Goal: Use online tool/utility: Utilize a website feature to perform a specific function

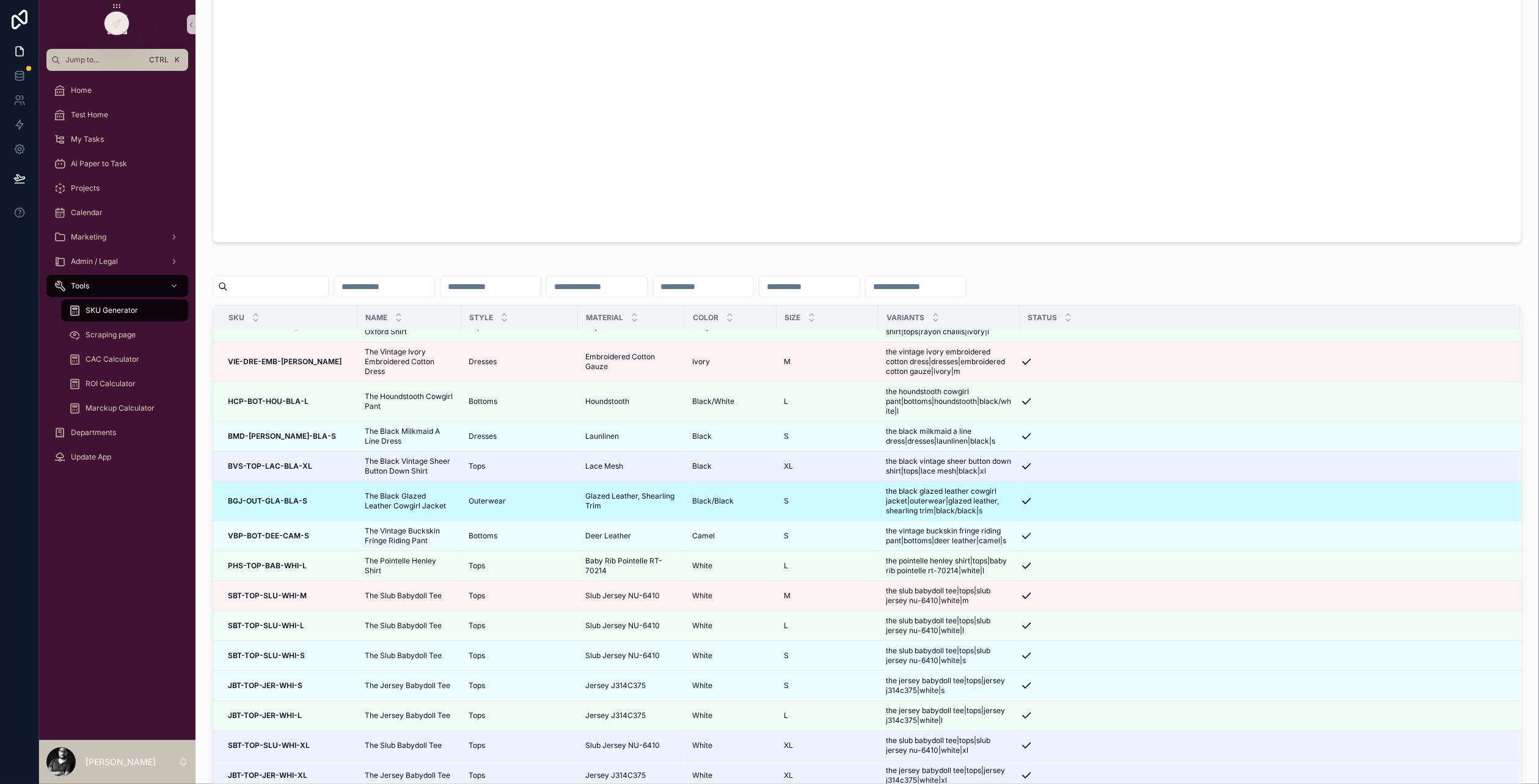
scroll to position [6729, 0]
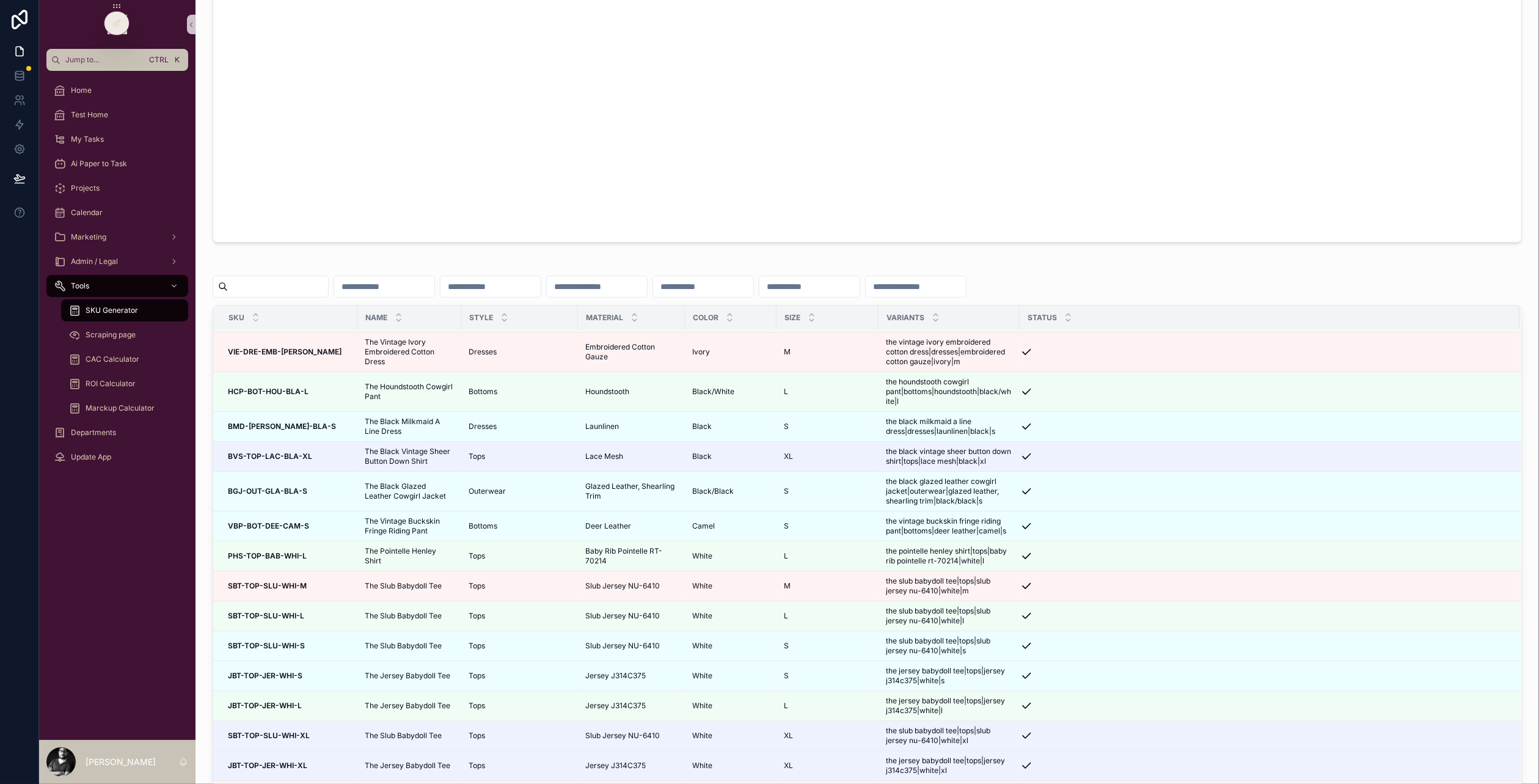
click at [257, 317] on icon "scrollable content" at bounding box center [256, 315] width 8 height 8
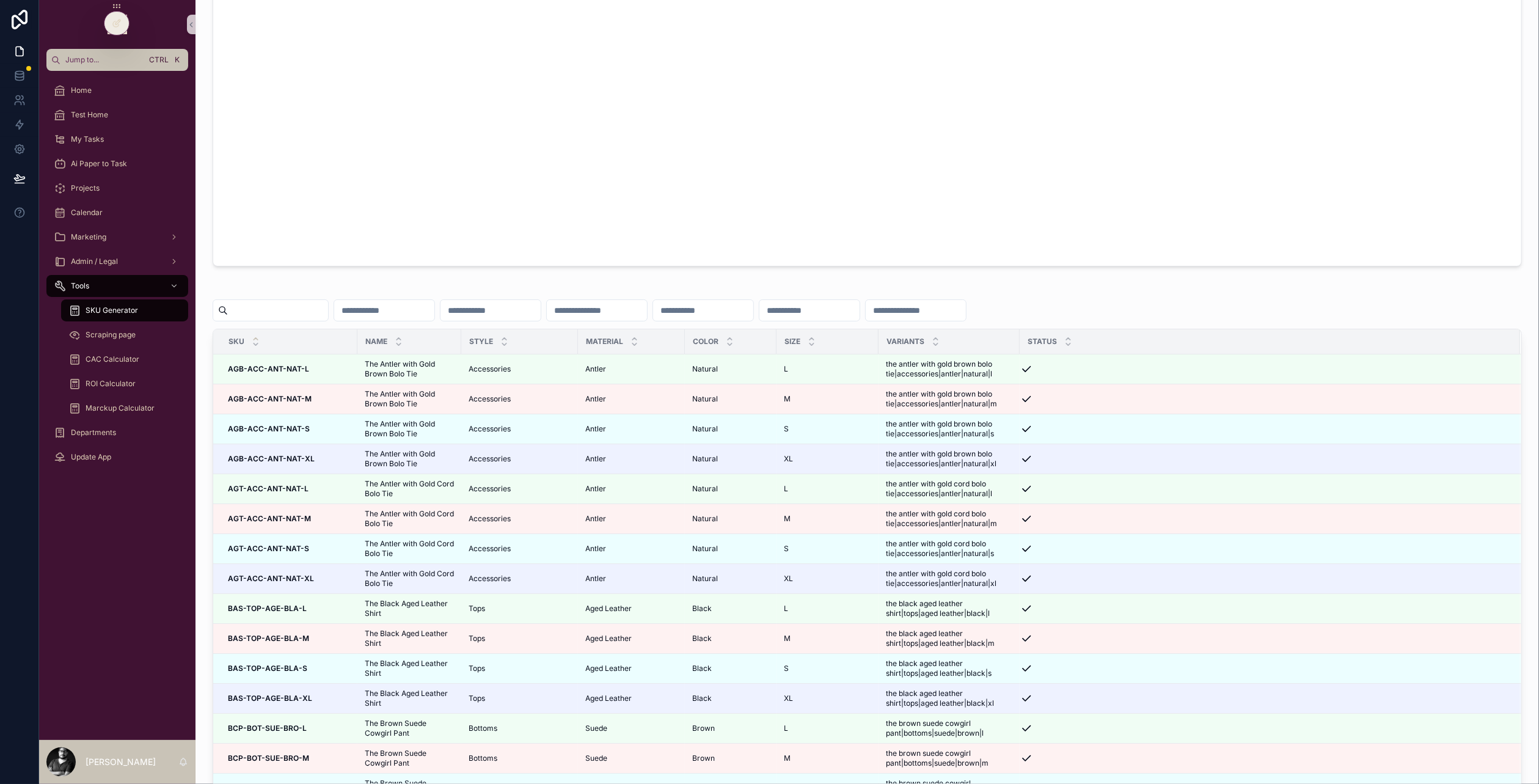
scroll to position [672, 0]
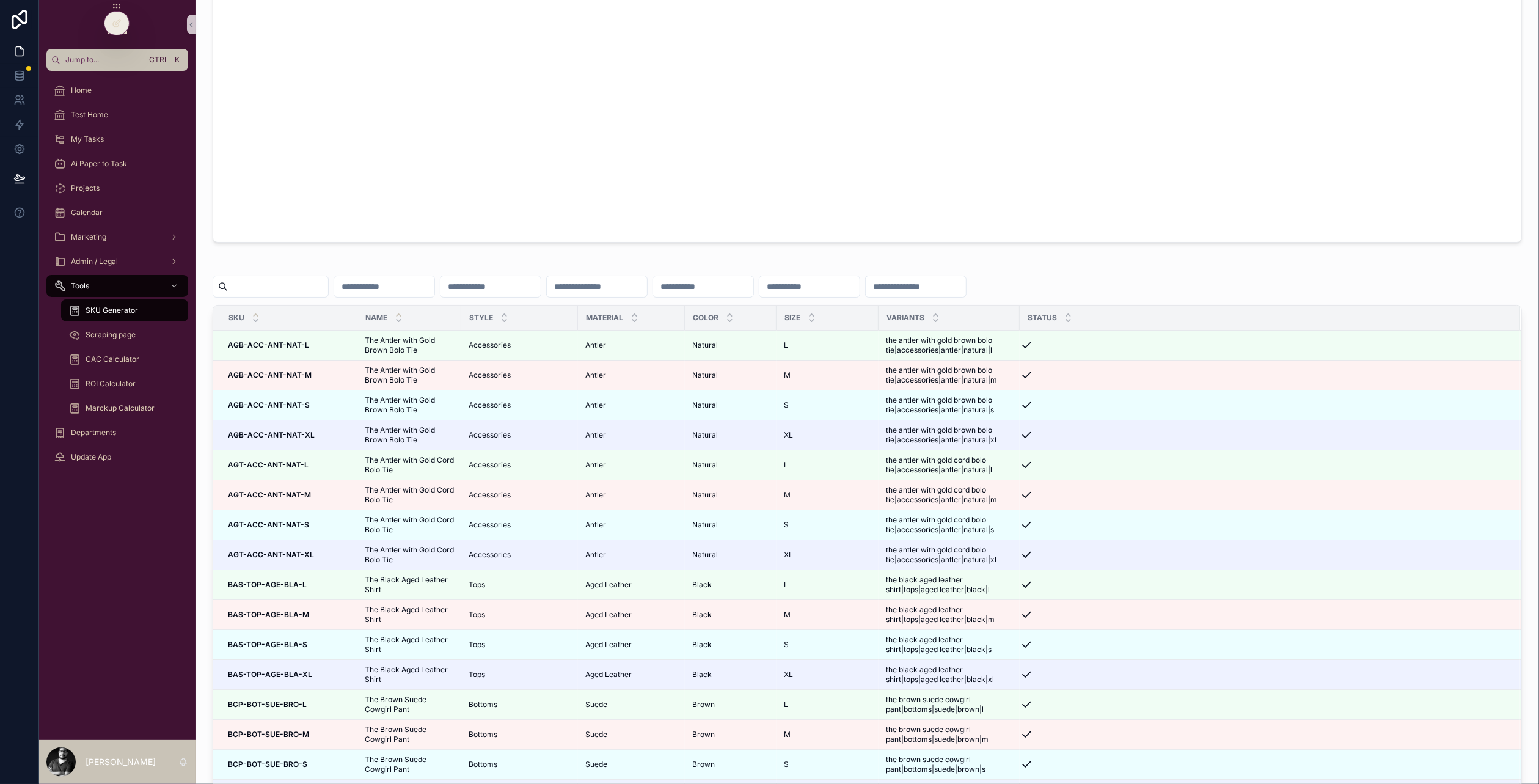
click at [396, 317] on icon "scrollable content" at bounding box center [399, 315] width 8 height 8
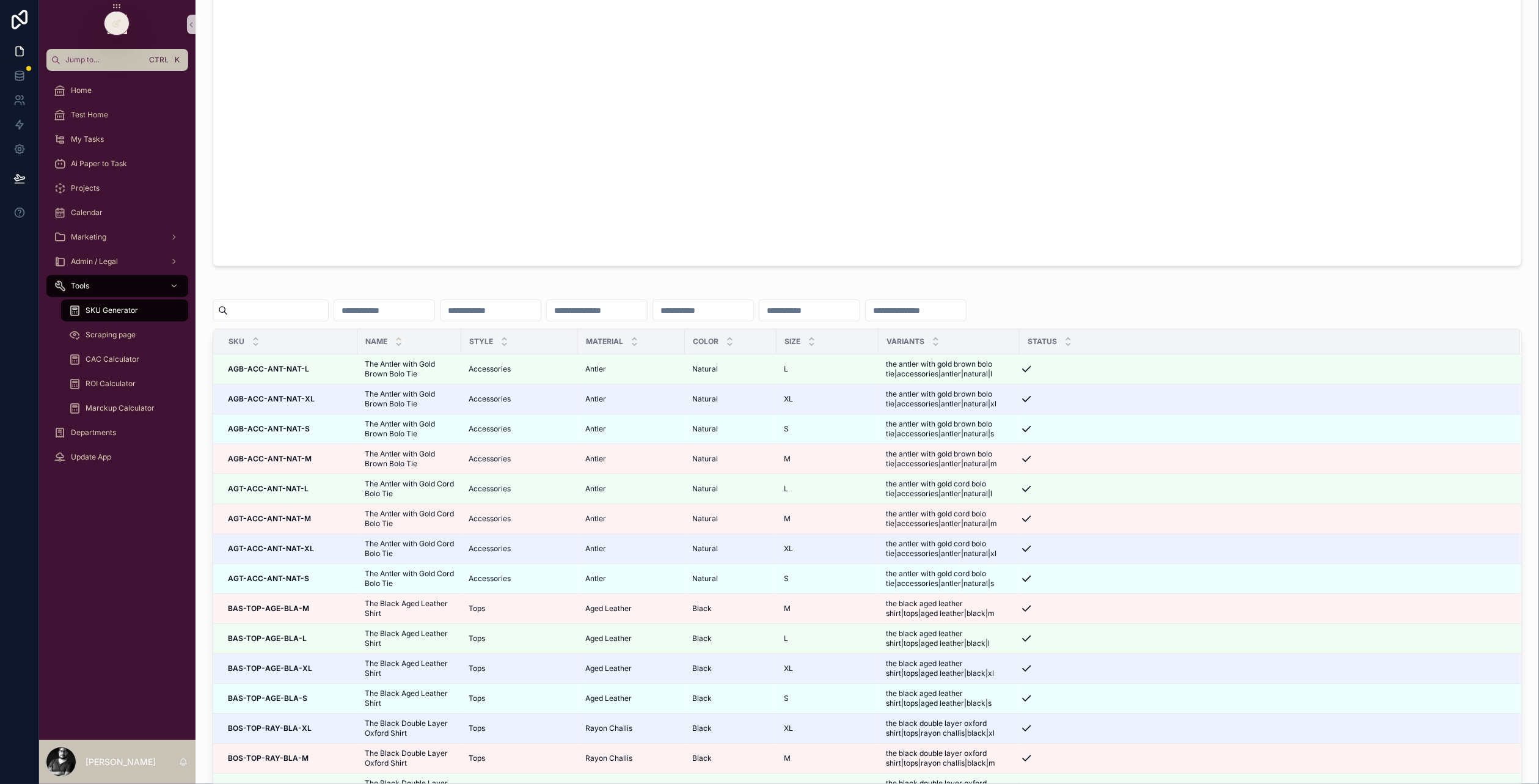
scroll to position [672, 0]
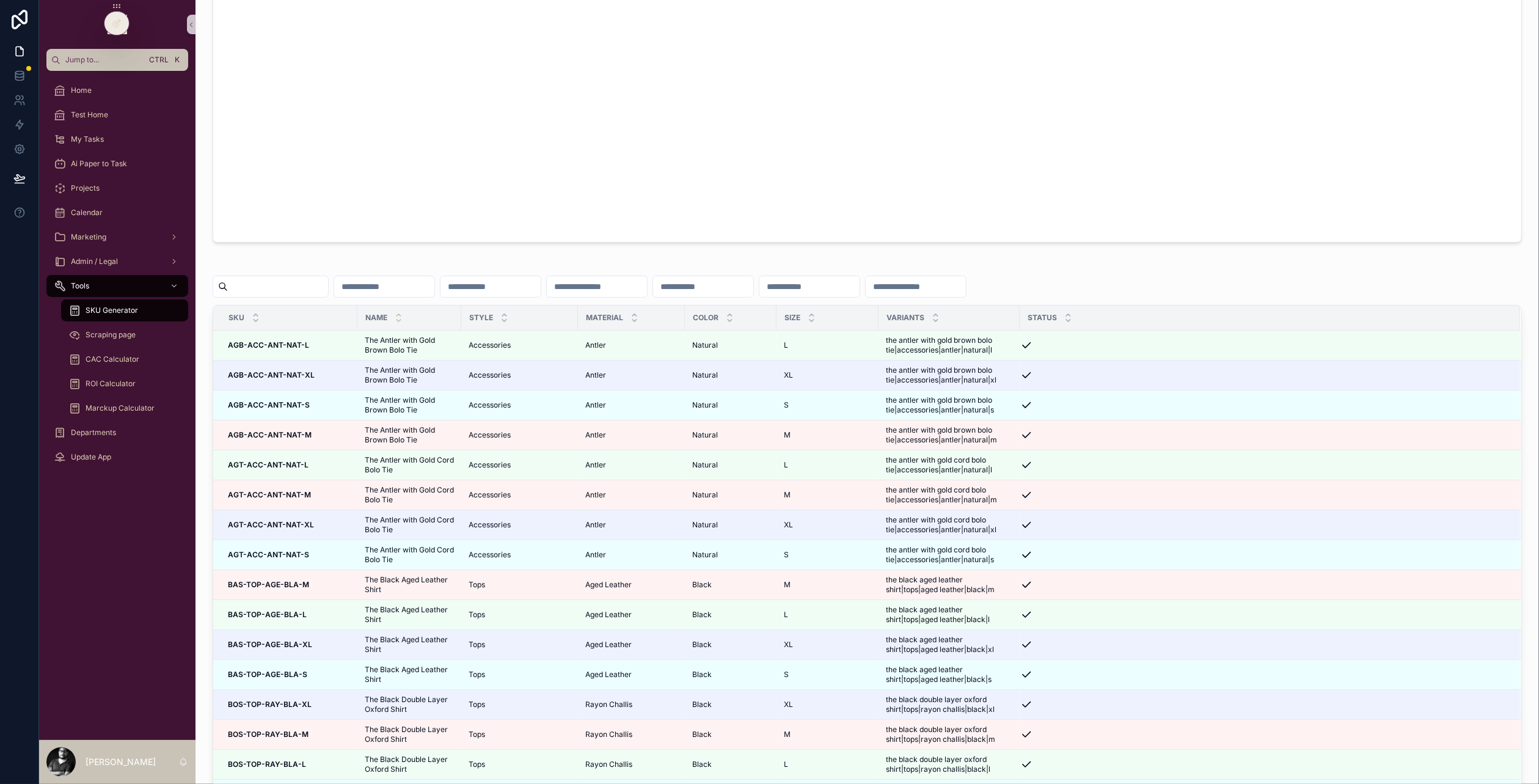
click at [399, 317] on icon "scrollable content" at bounding box center [399, 321] width 8 height 8
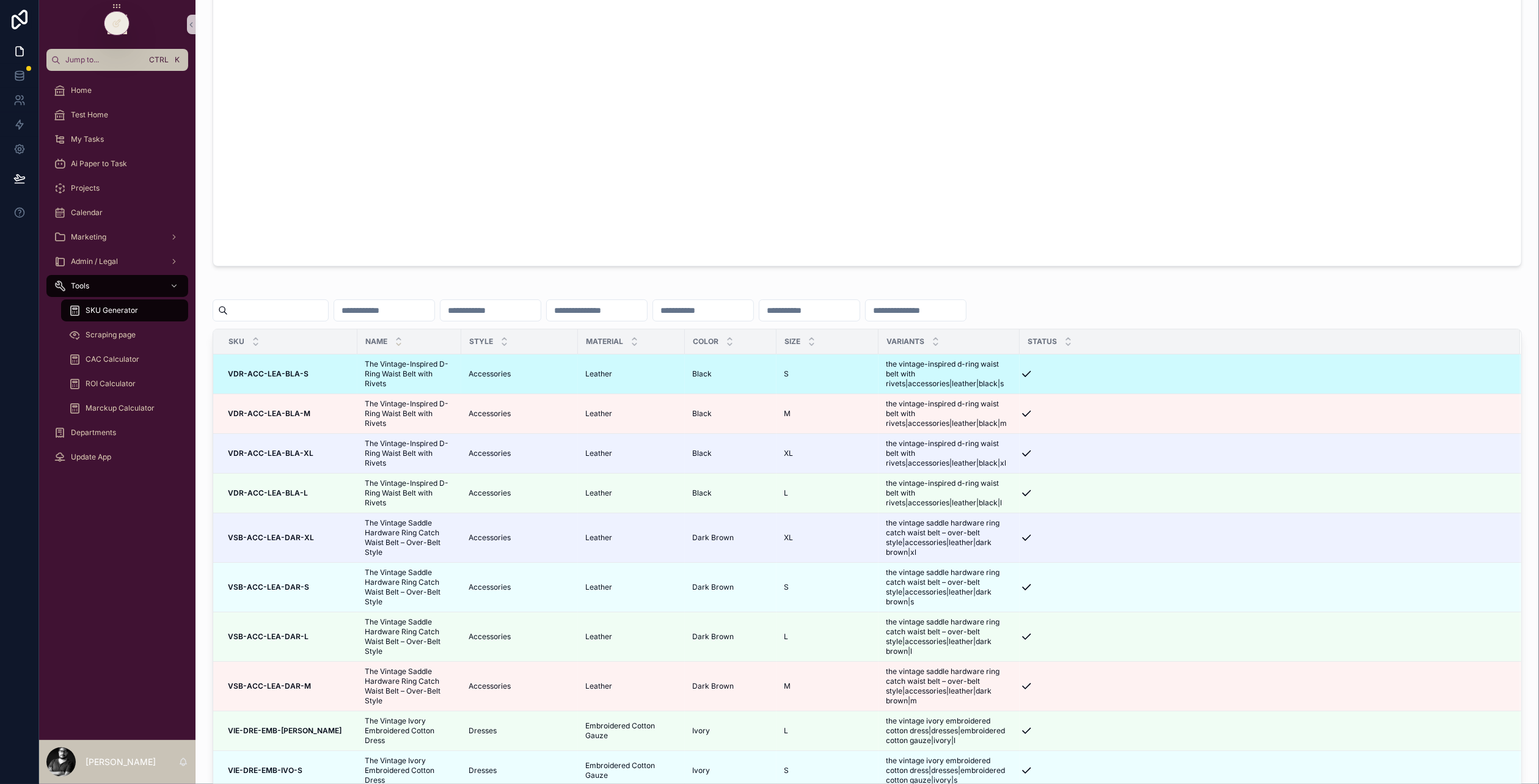
scroll to position [672, 0]
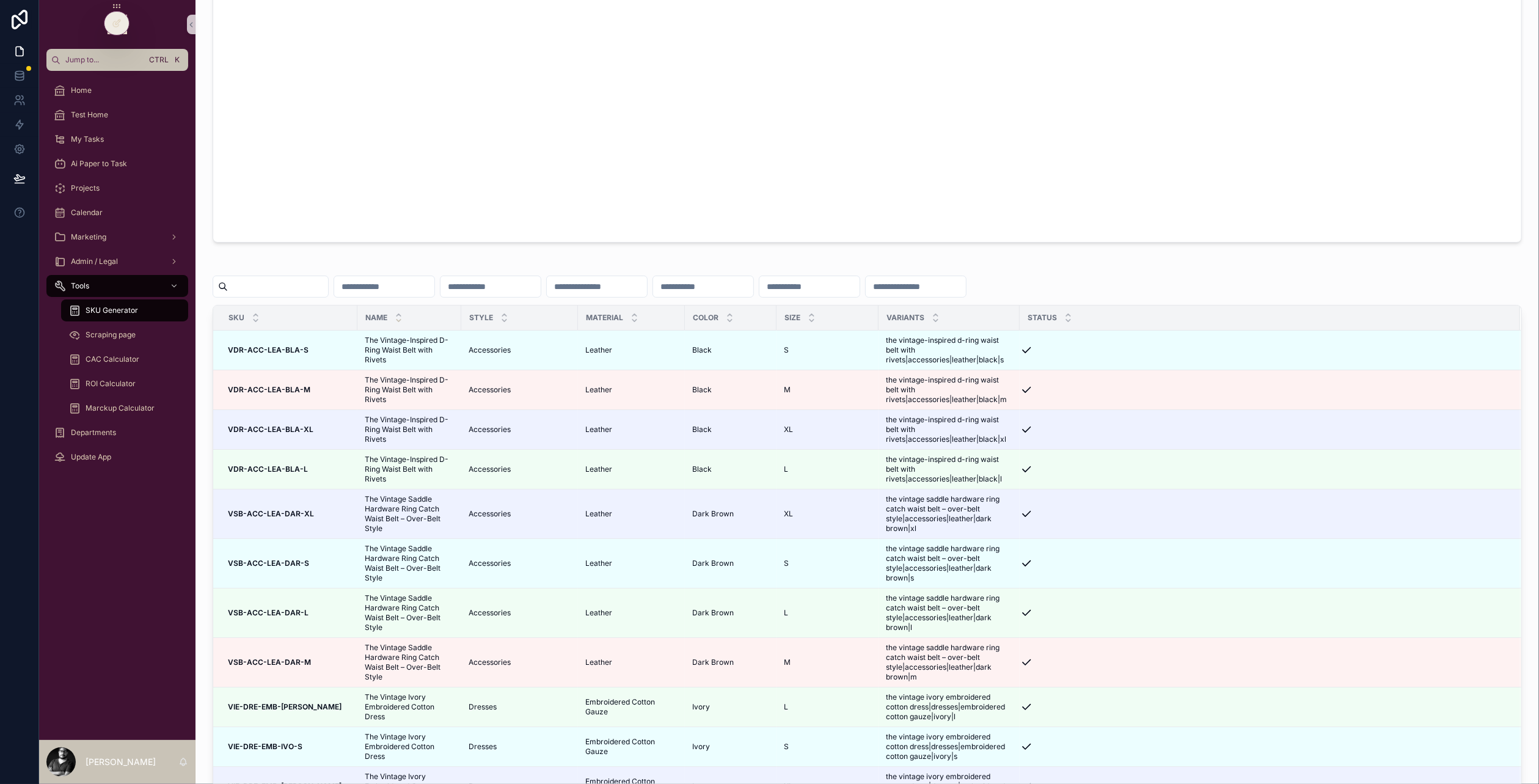
click at [399, 318] on icon "scrollable content" at bounding box center [399, 321] width 8 height 8
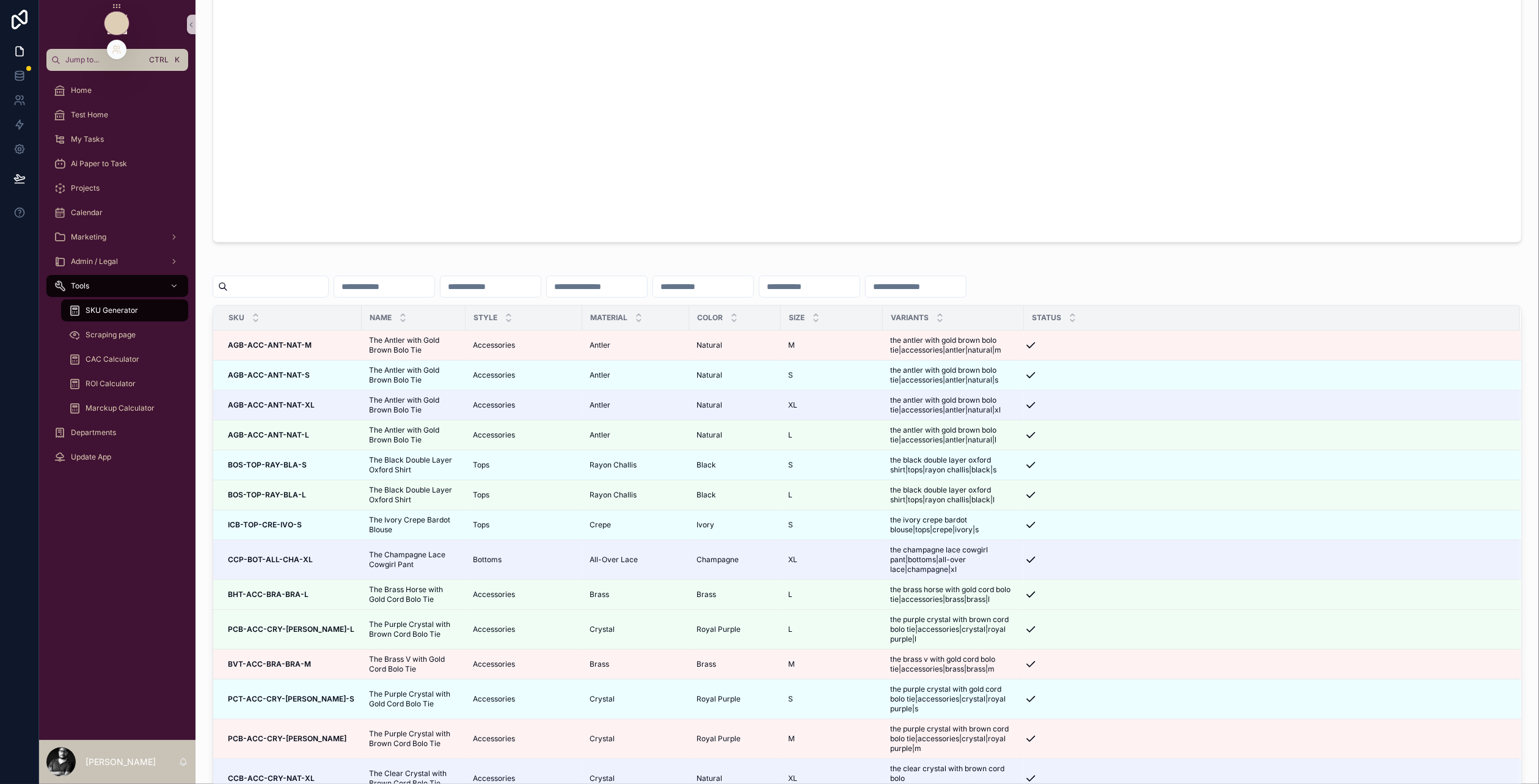
click at [124, 32] on div at bounding box center [116, 23] width 24 height 23
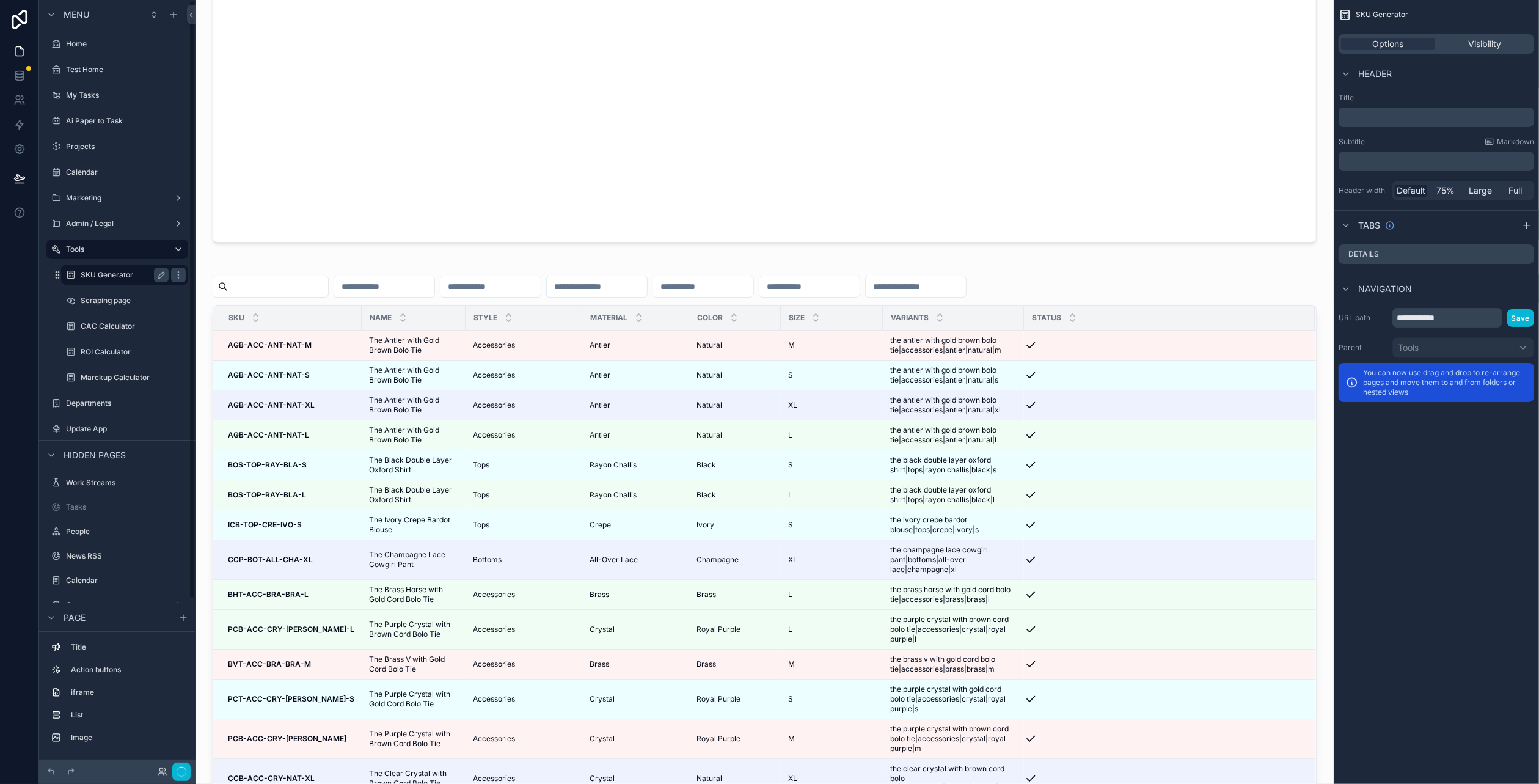
click at [124, 275] on label "SKU Generator" at bounding box center [123, 274] width 83 height 10
click at [1200, 298] on div "scrollable content" at bounding box center [764, 578] width 1119 height 641
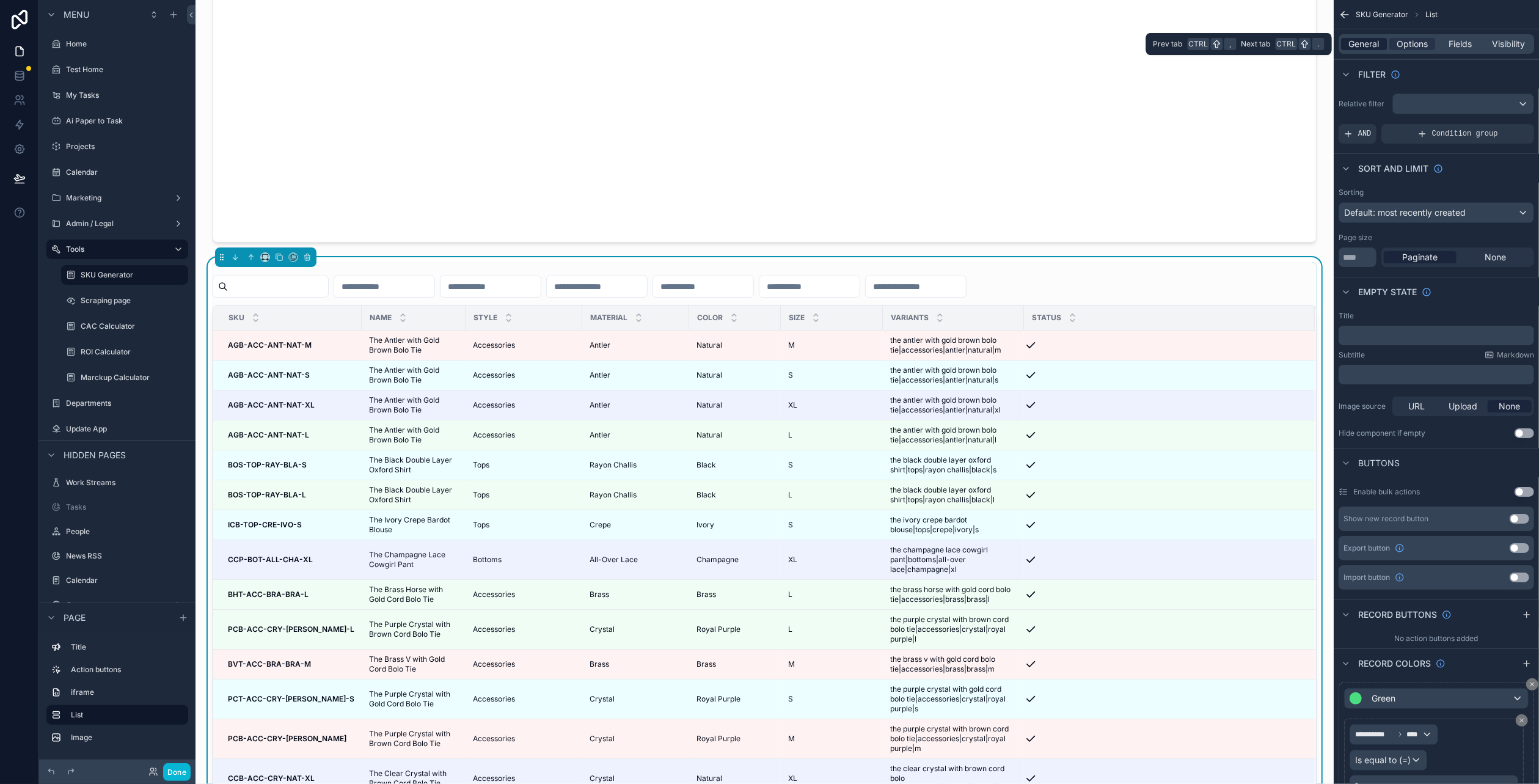
click at [1380, 43] on span "General" at bounding box center [1364, 44] width 30 height 12
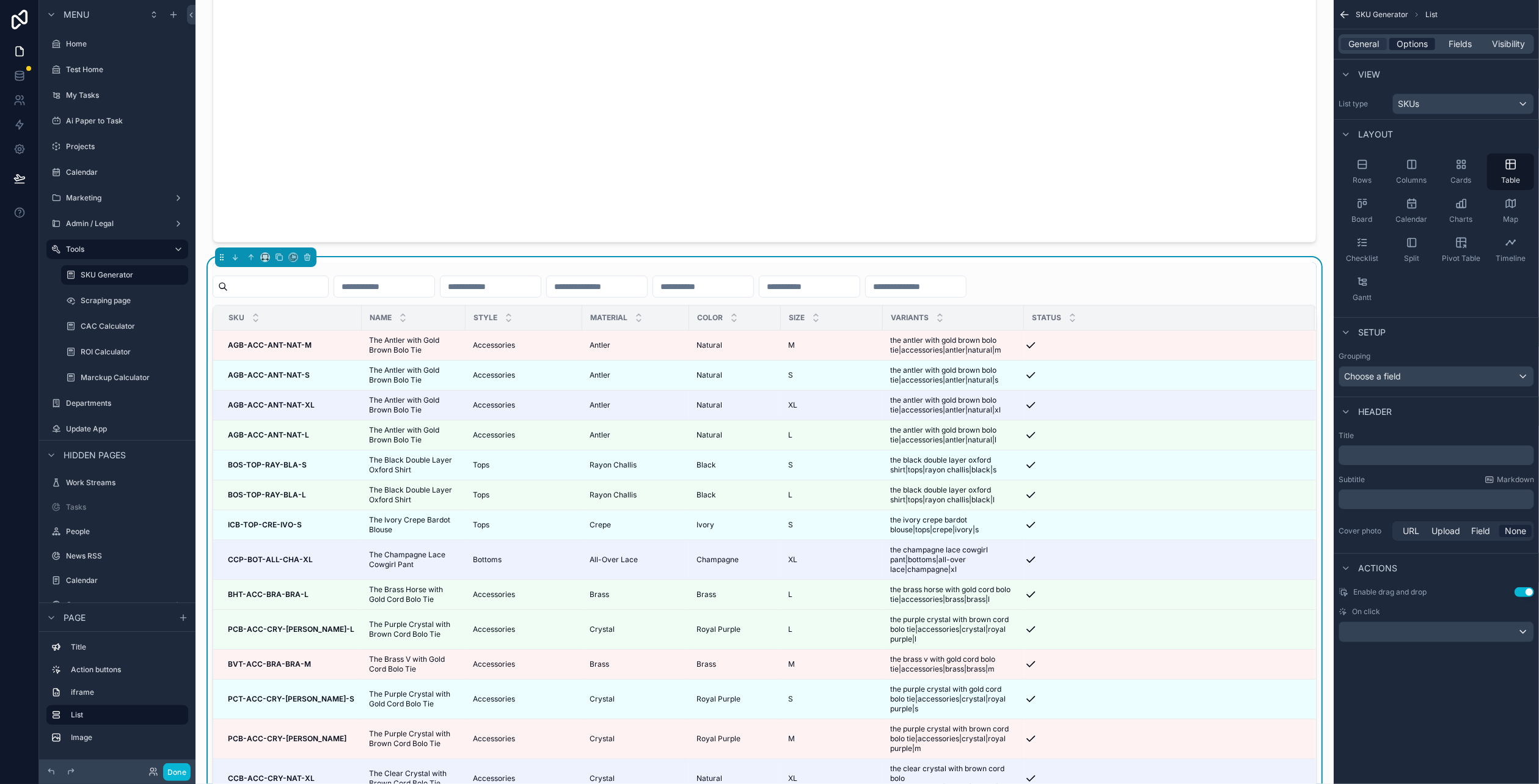
click at [1419, 46] on span "Options" at bounding box center [1412, 44] width 31 height 12
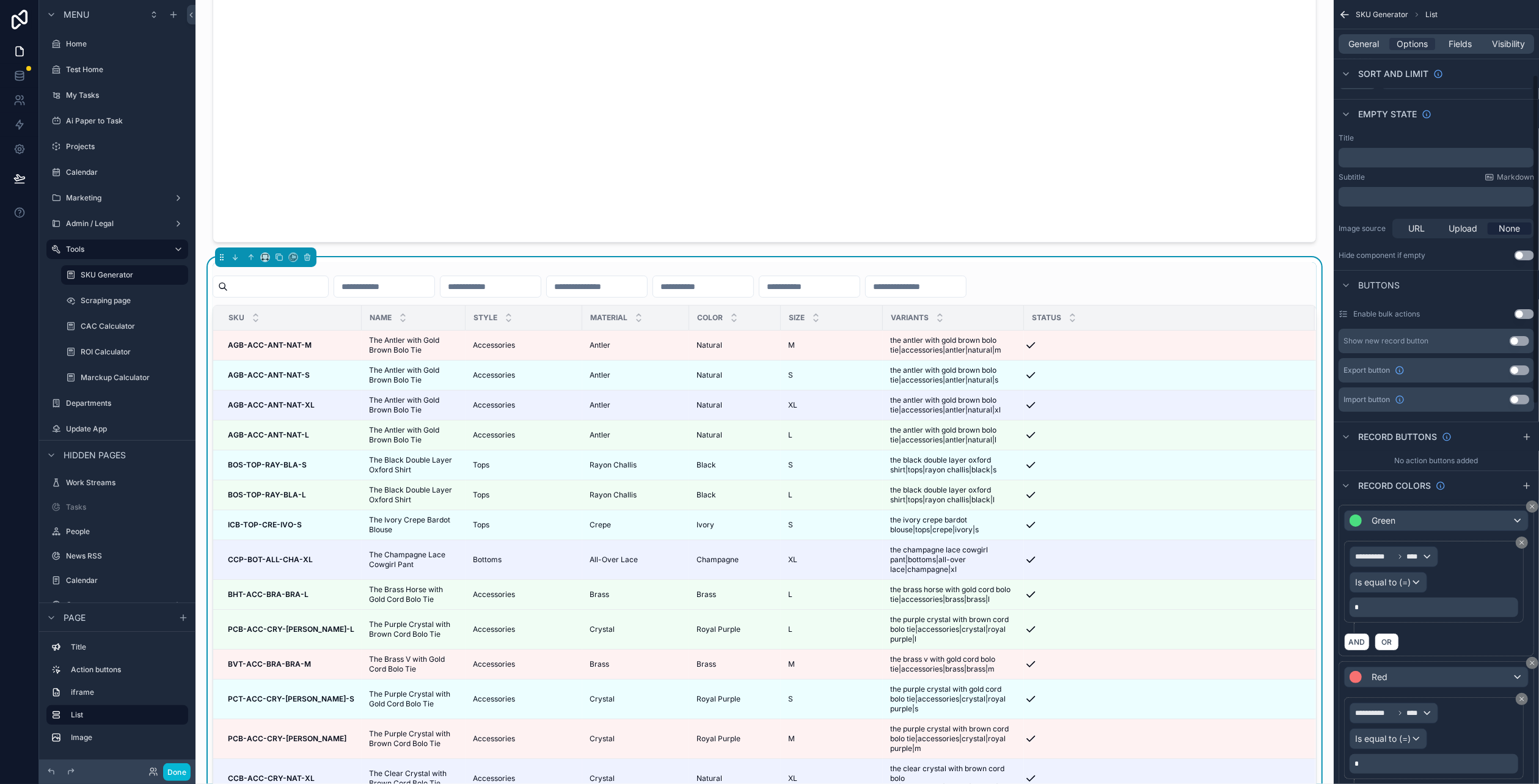
scroll to position [183, 0]
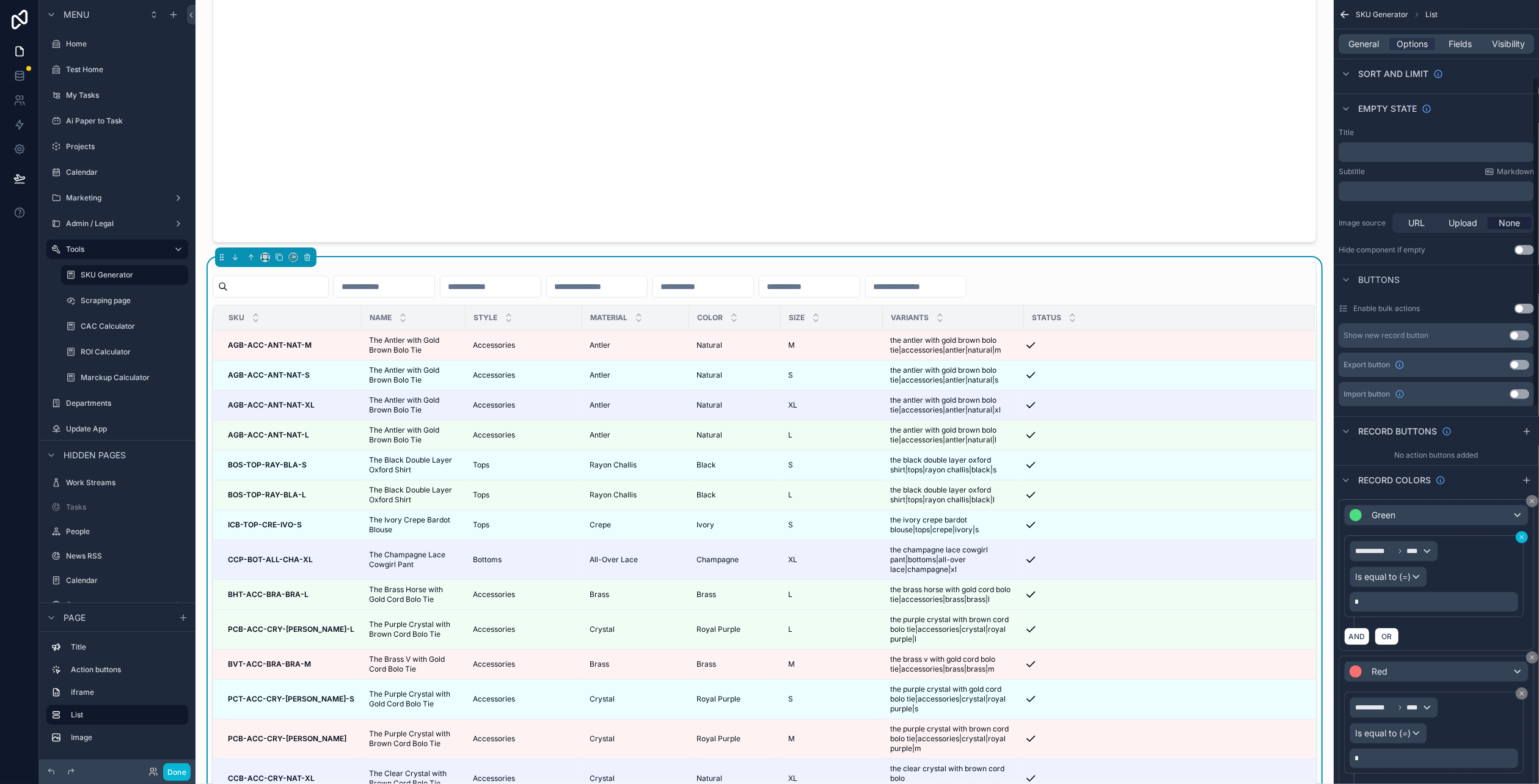
click at [1525, 533] on icon "scrollable content" at bounding box center [1522, 537] width 8 height 8
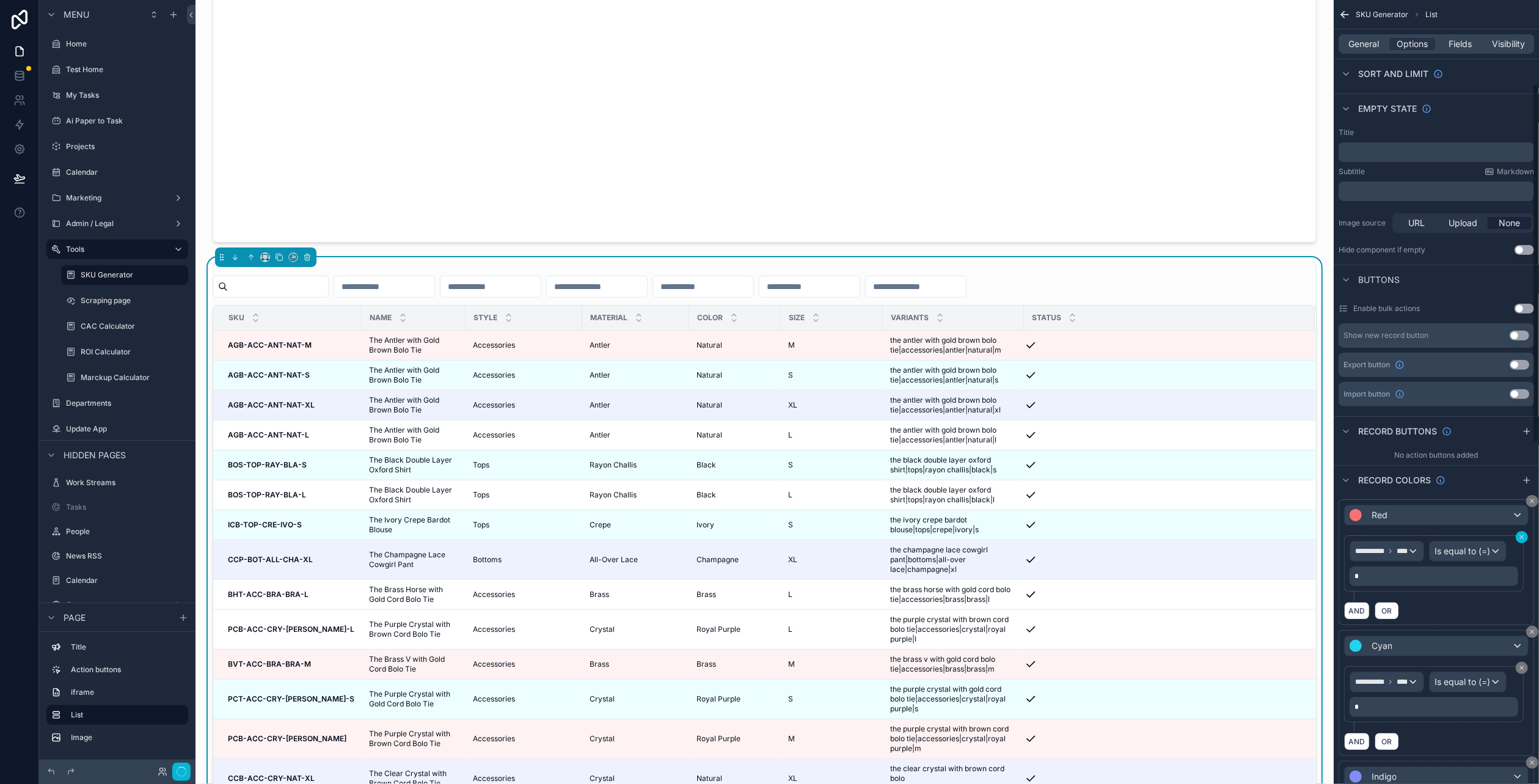
click at [1523, 533] on icon "scrollable content" at bounding box center [1522, 537] width 8 height 8
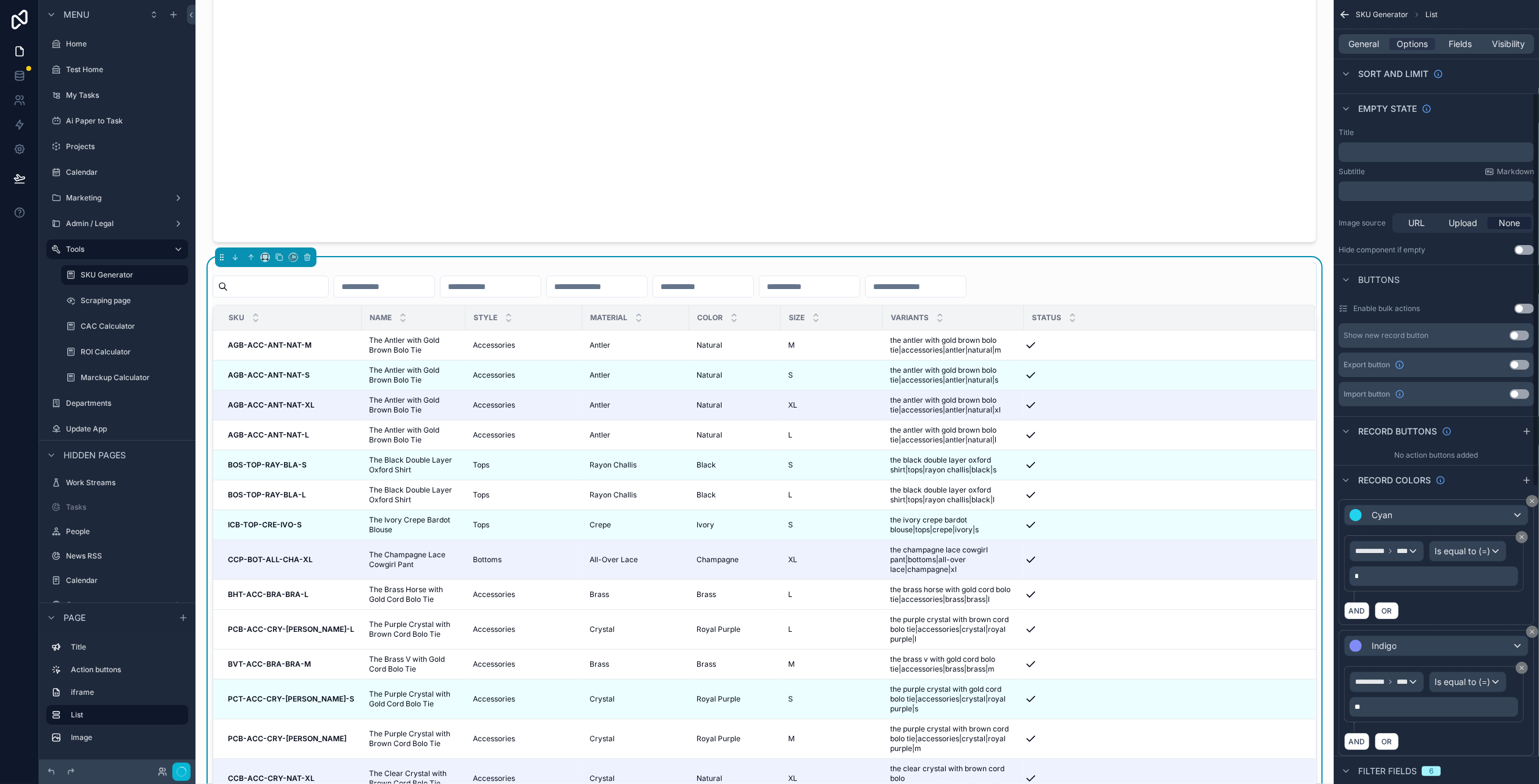
click at [1523, 533] on icon "scrollable content" at bounding box center [1522, 537] width 8 height 8
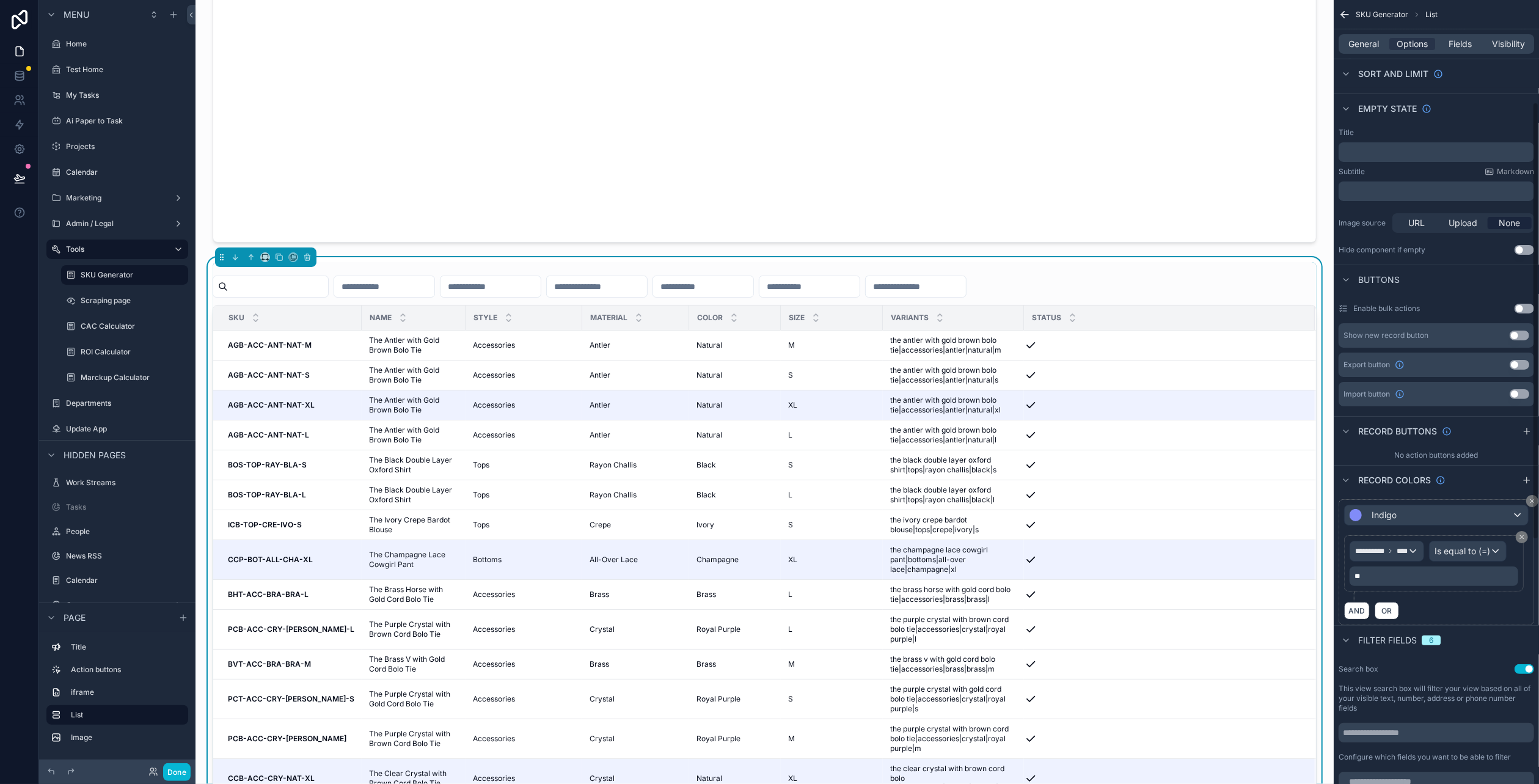
click at [1523, 533] on icon "scrollable content" at bounding box center [1522, 537] width 8 height 8
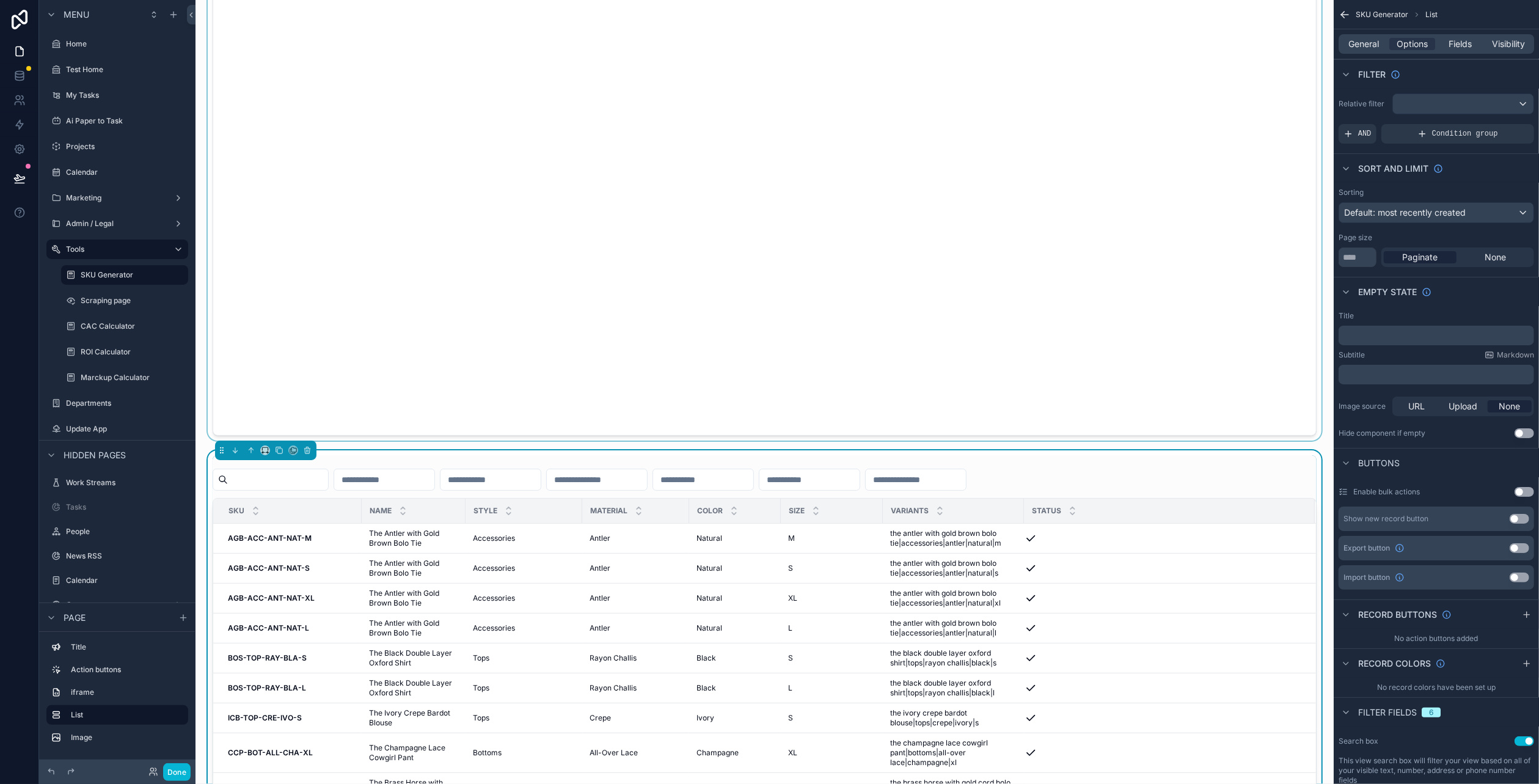
scroll to position [488, 0]
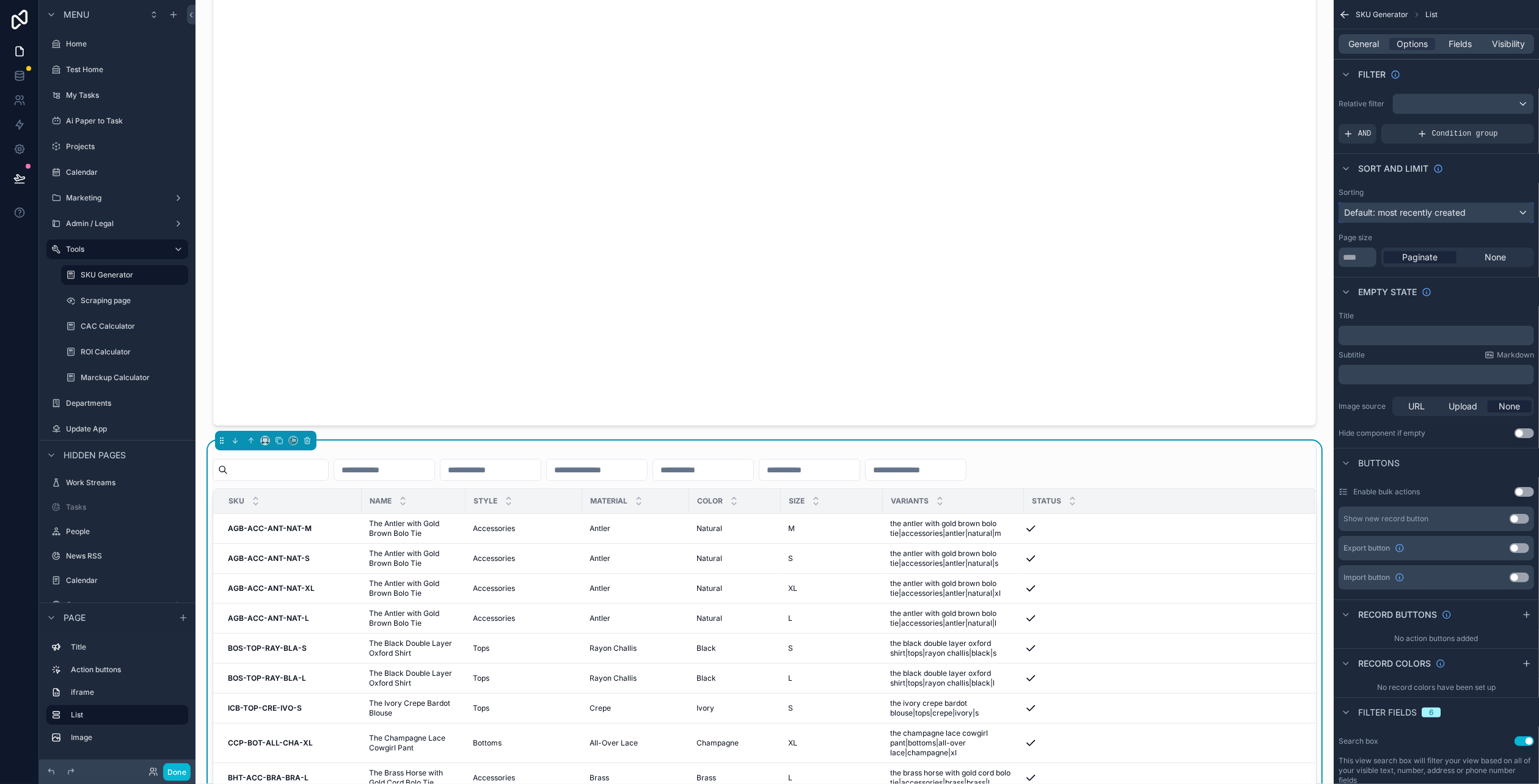
click at [1447, 212] on span "Default: most recently created" at bounding box center [1405, 212] width 122 height 11
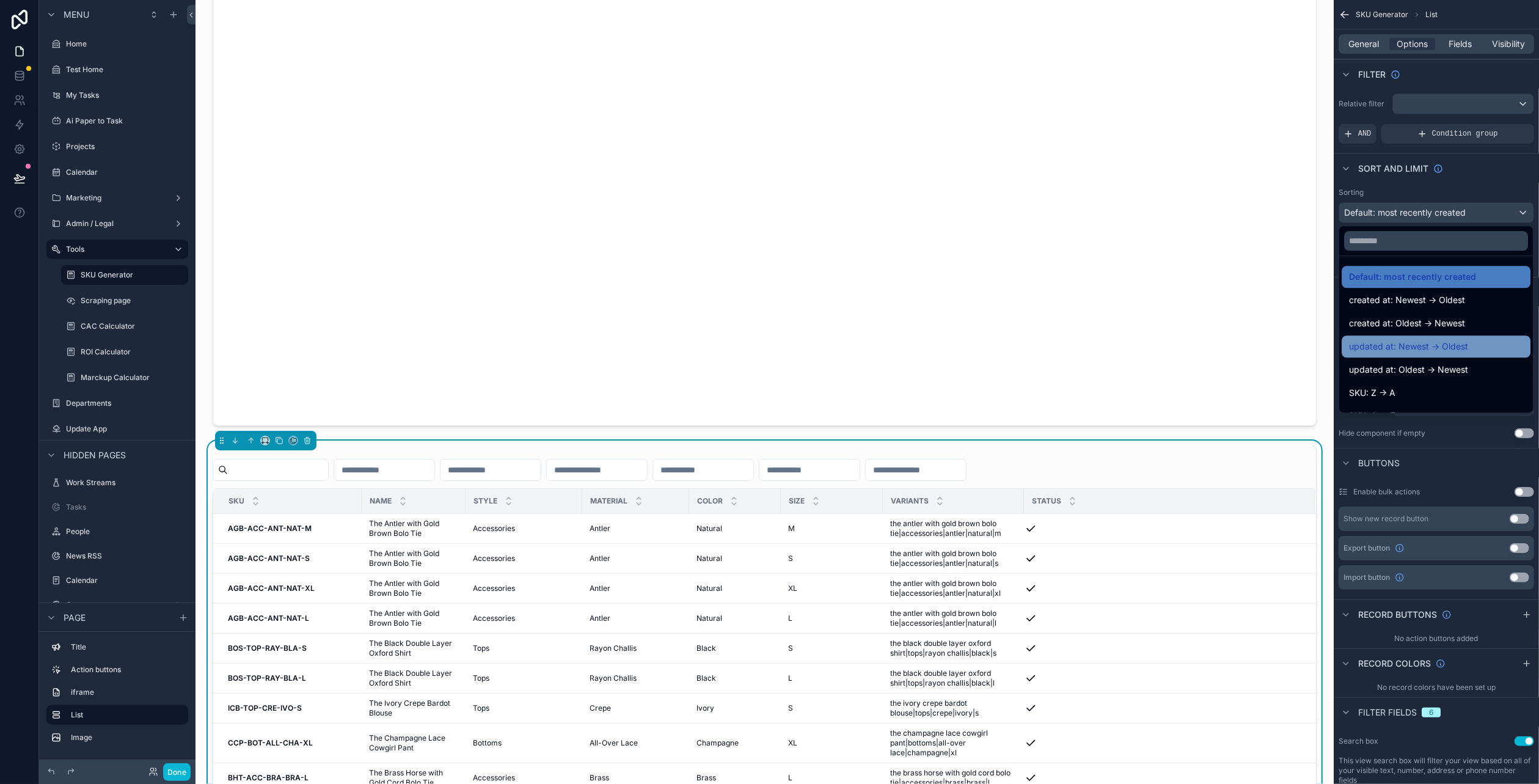
click at [1437, 340] on span "updated at: Newest -> Oldest" at bounding box center [1409, 346] width 119 height 14
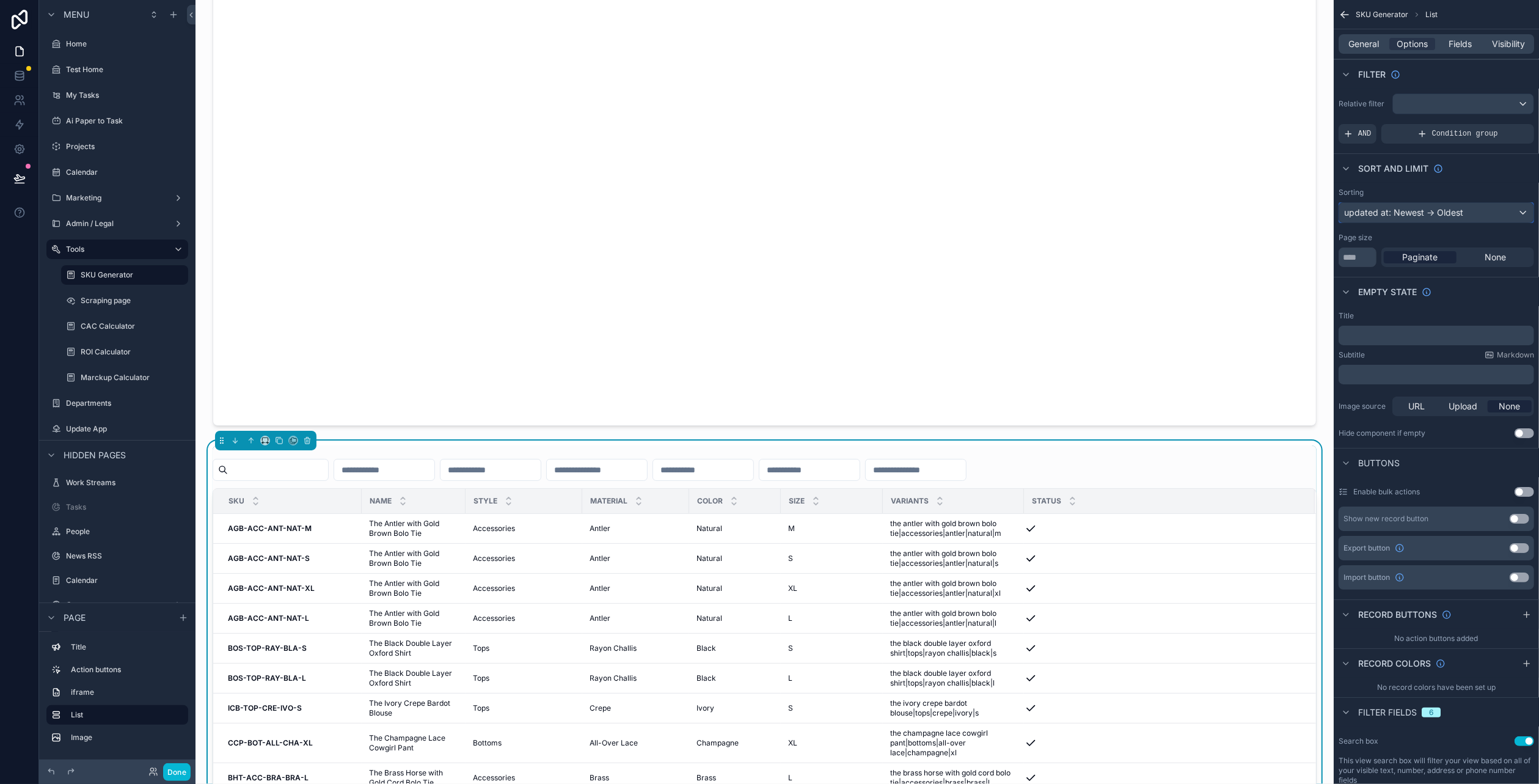
click at [1441, 212] on div "updated at: Newest -> Oldest" at bounding box center [1436, 212] width 194 height 20
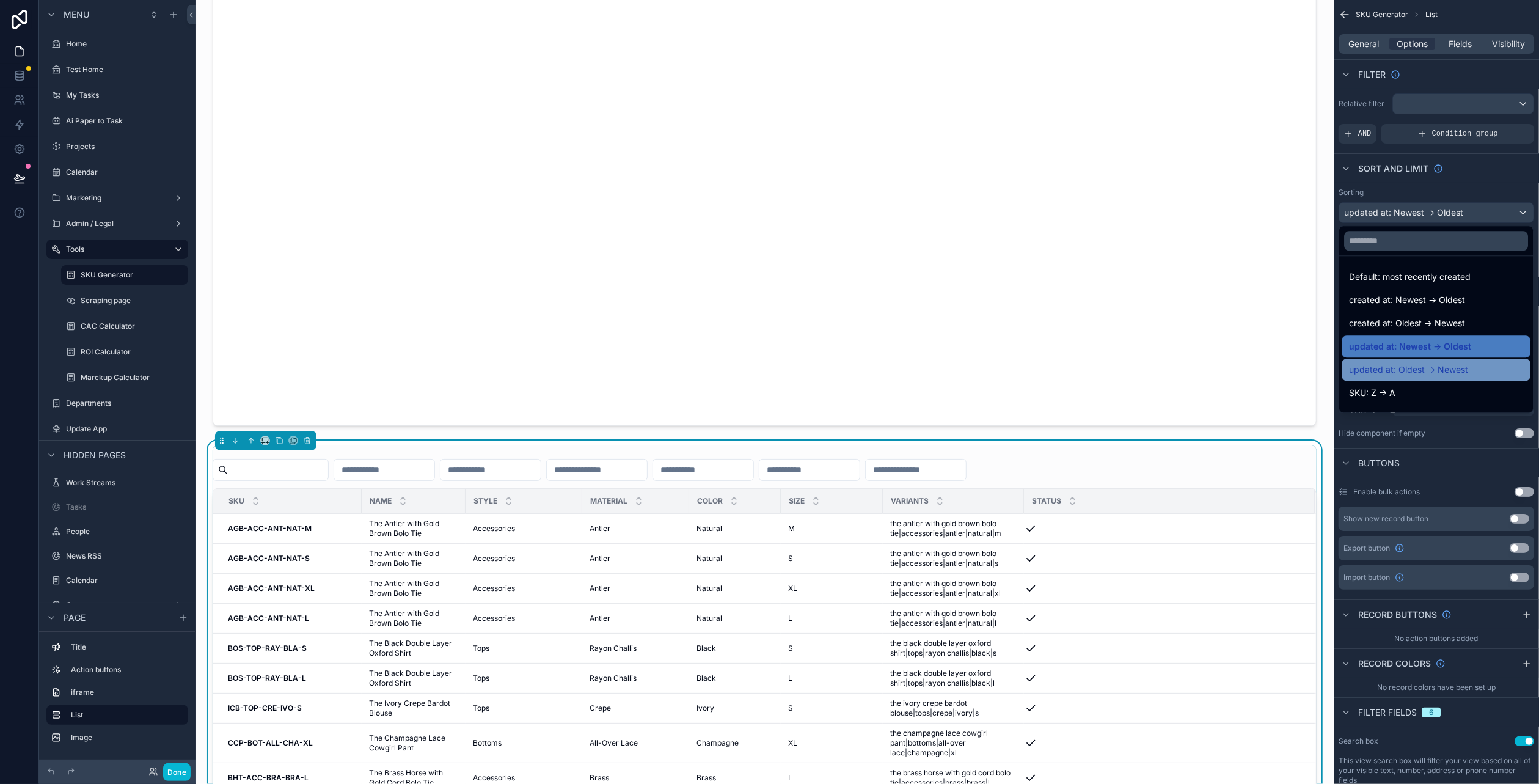
click at [1444, 362] on span "updated at: Oldest -> Newest" at bounding box center [1409, 369] width 119 height 14
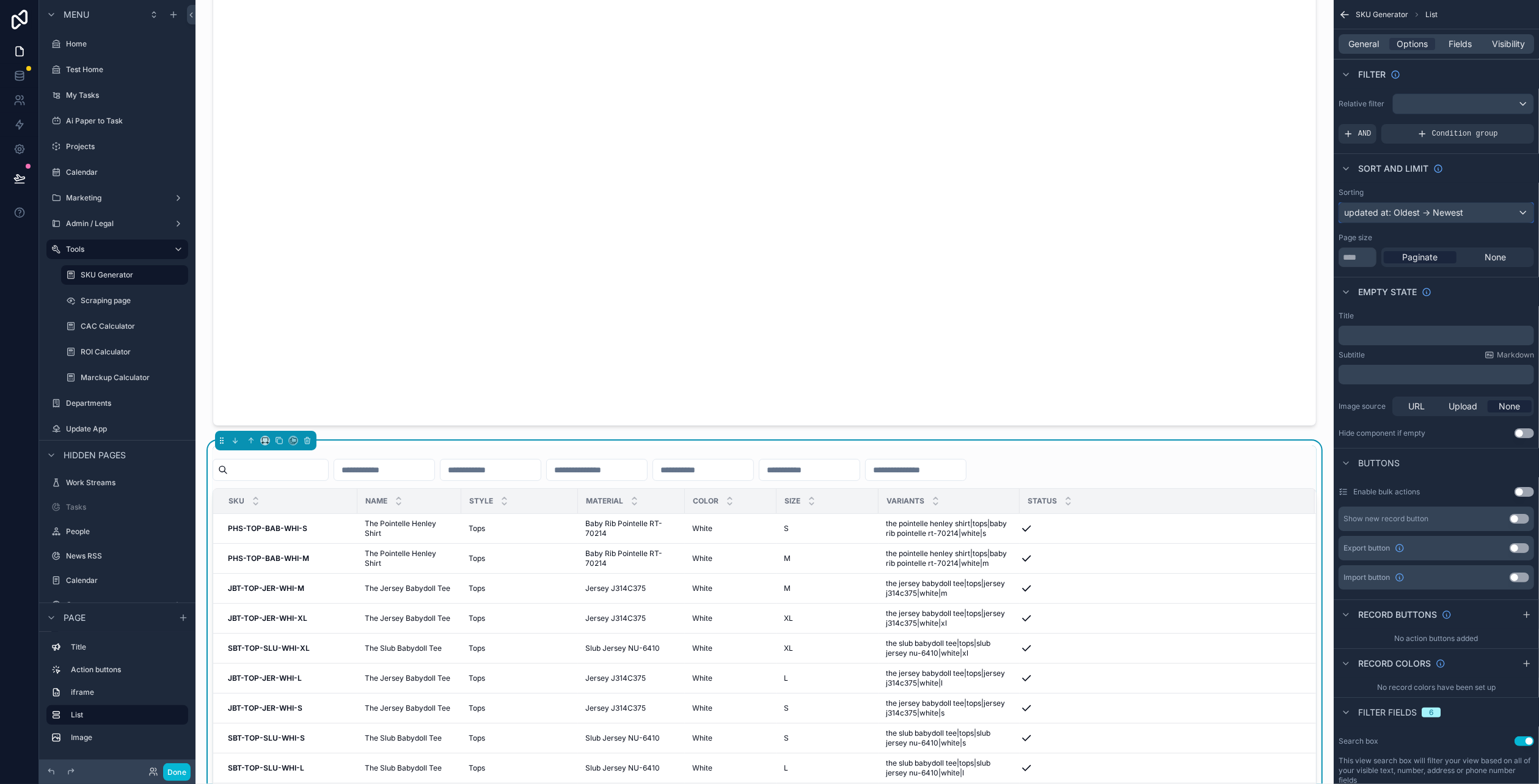
click at [1440, 219] on div "updated at: Oldest -> Newest" at bounding box center [1436, 212] width 194 height 20
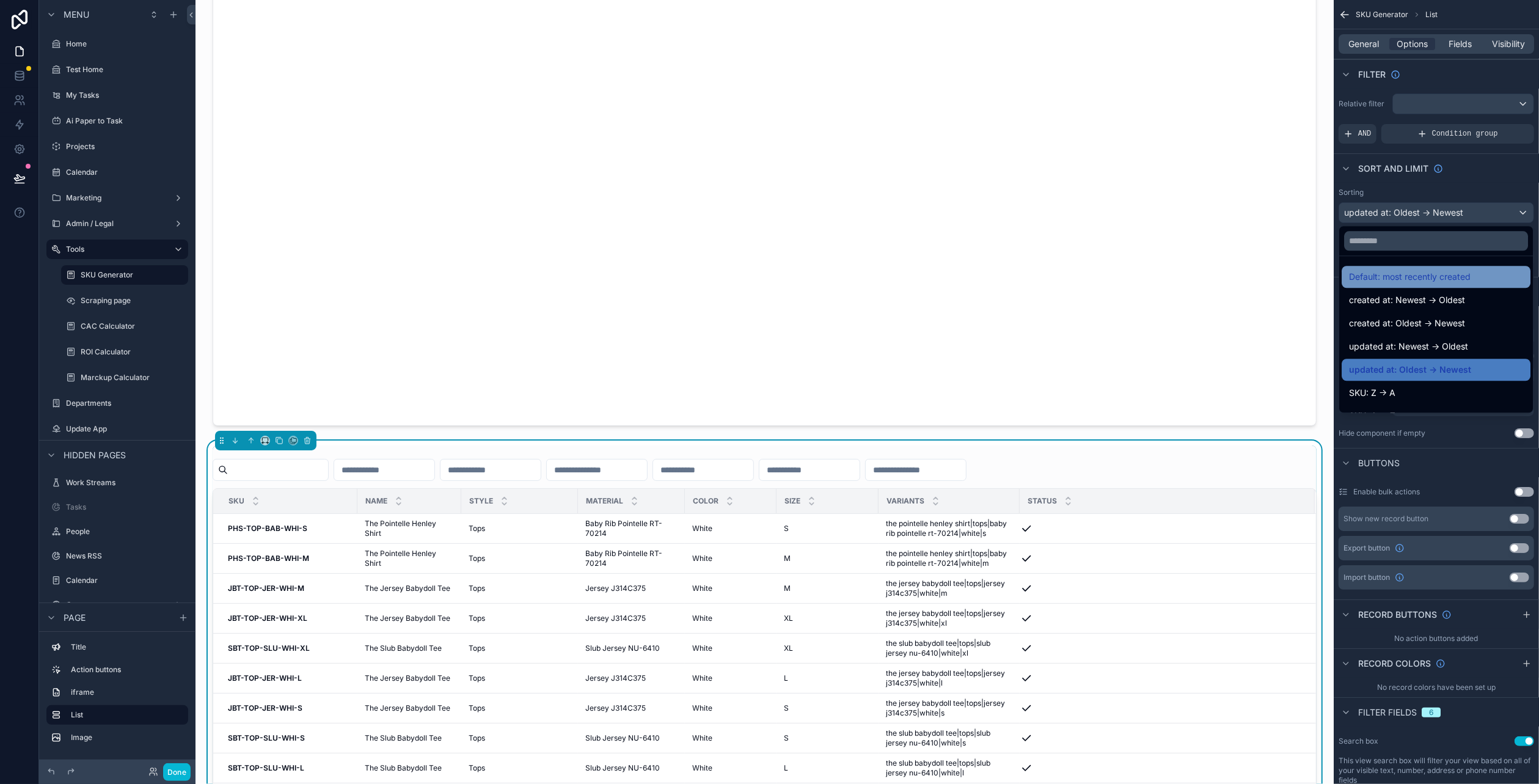
click at [1444, 268] on div "Default: most recently created" at bounding box center [1436, 276] width 189 height 22
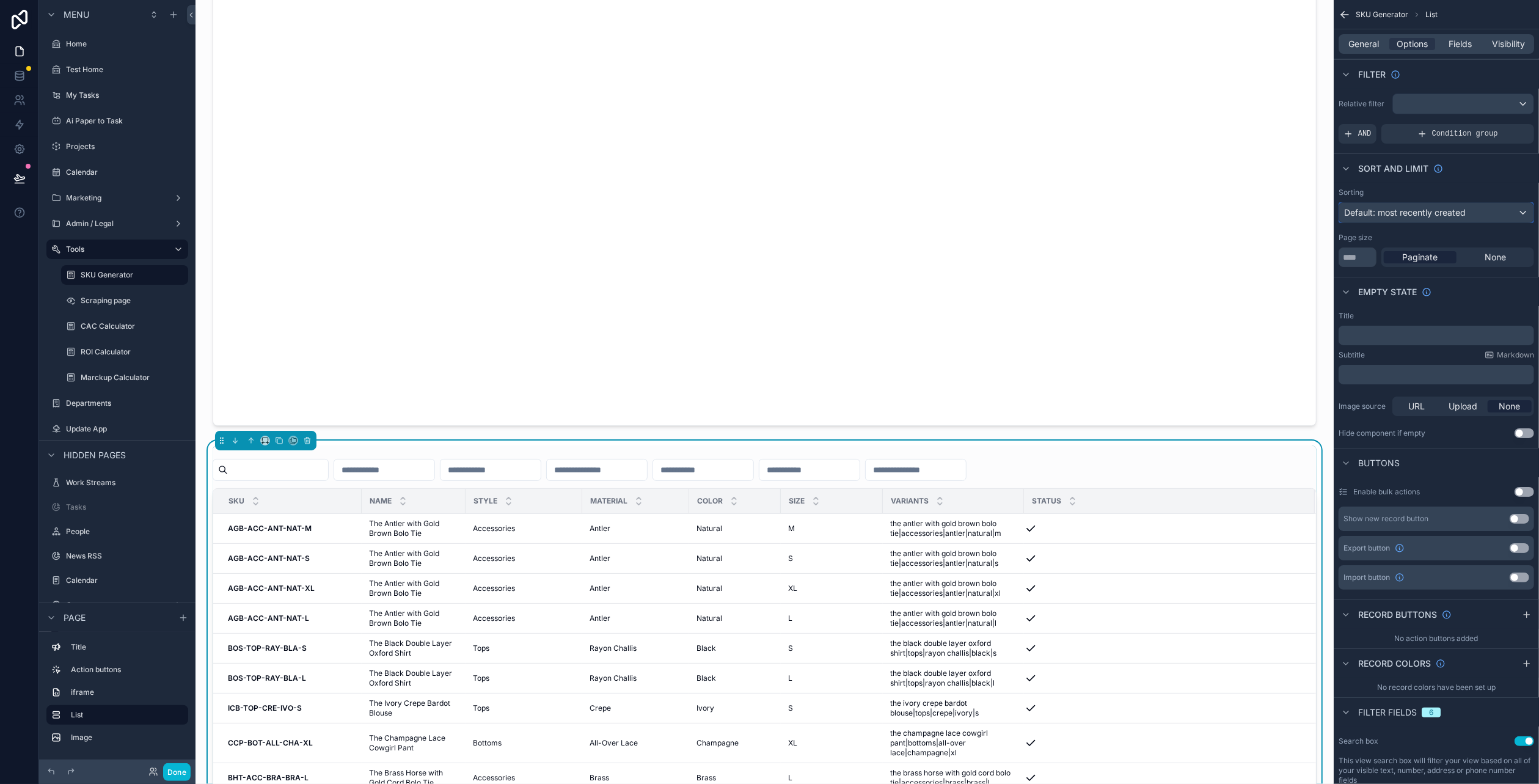
click at [1447, 215] on span "Default: most recently created" at bounding box center [1405, 212] width 122 height 11
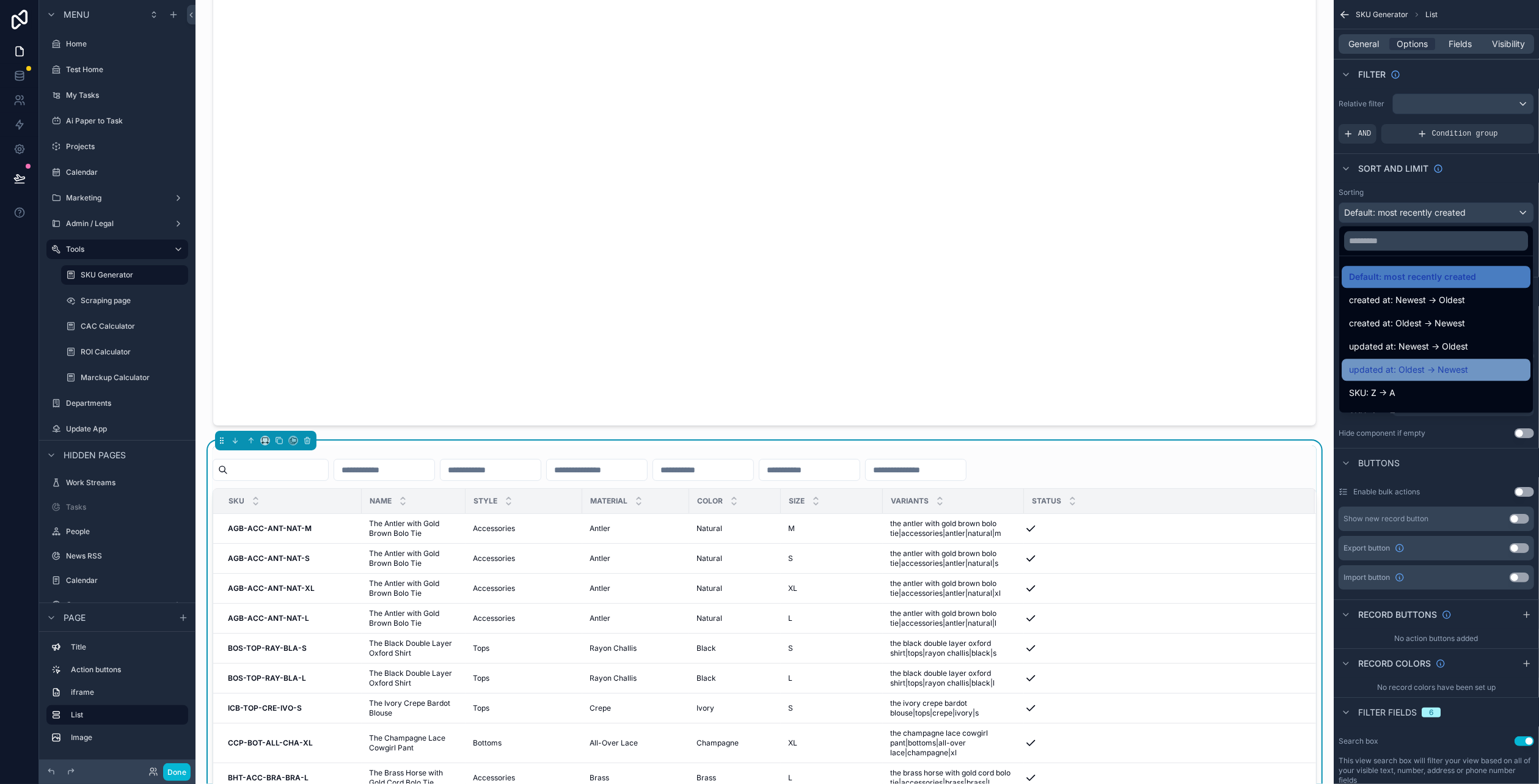
click at [1432, 363] on span "updated at: Oldest -> Newest" at bounding box center [1409, 369] width 119 height 14
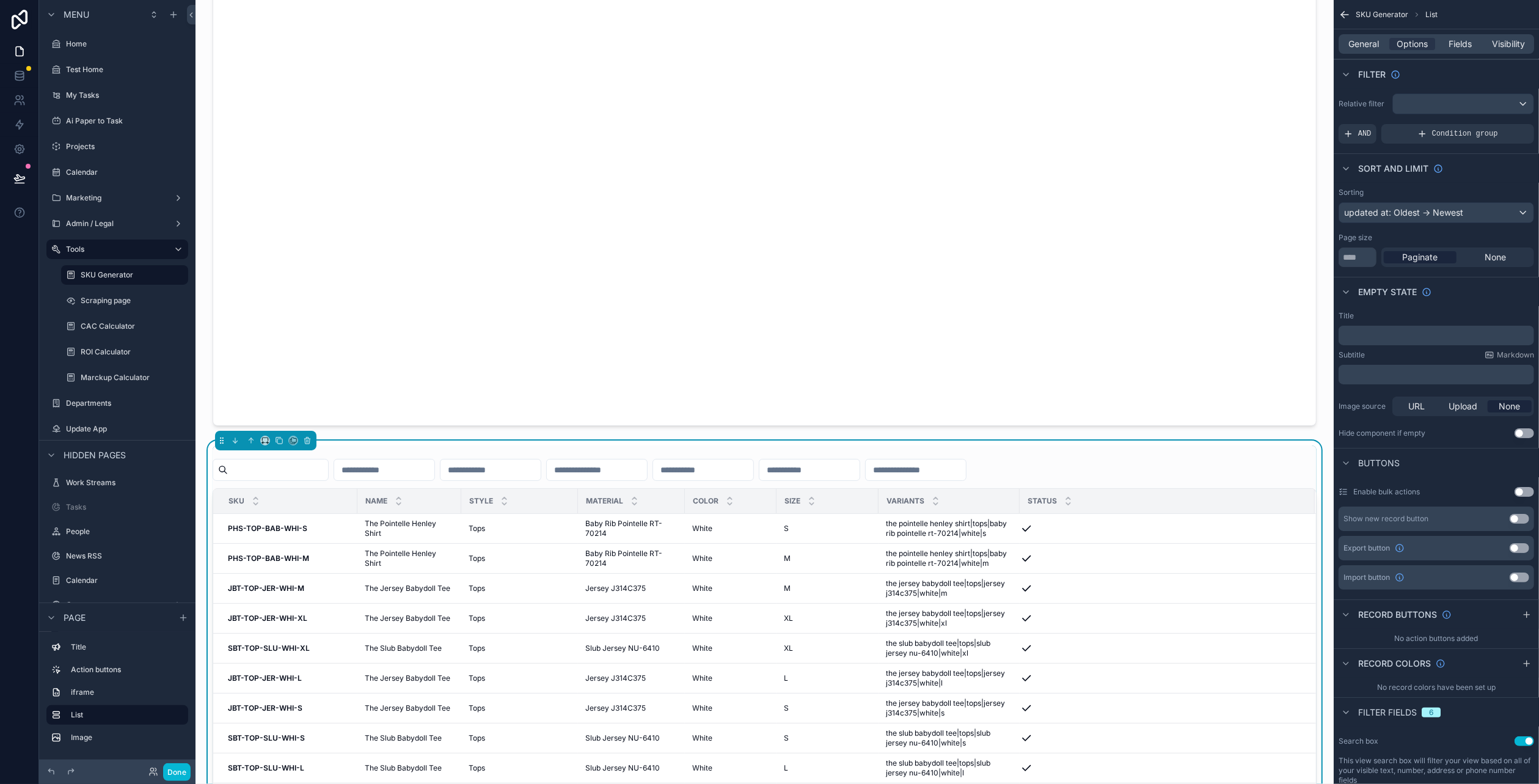
click at [292, 466] on input "scrollable content" at bounding box center [278, 469] width 101 height 17
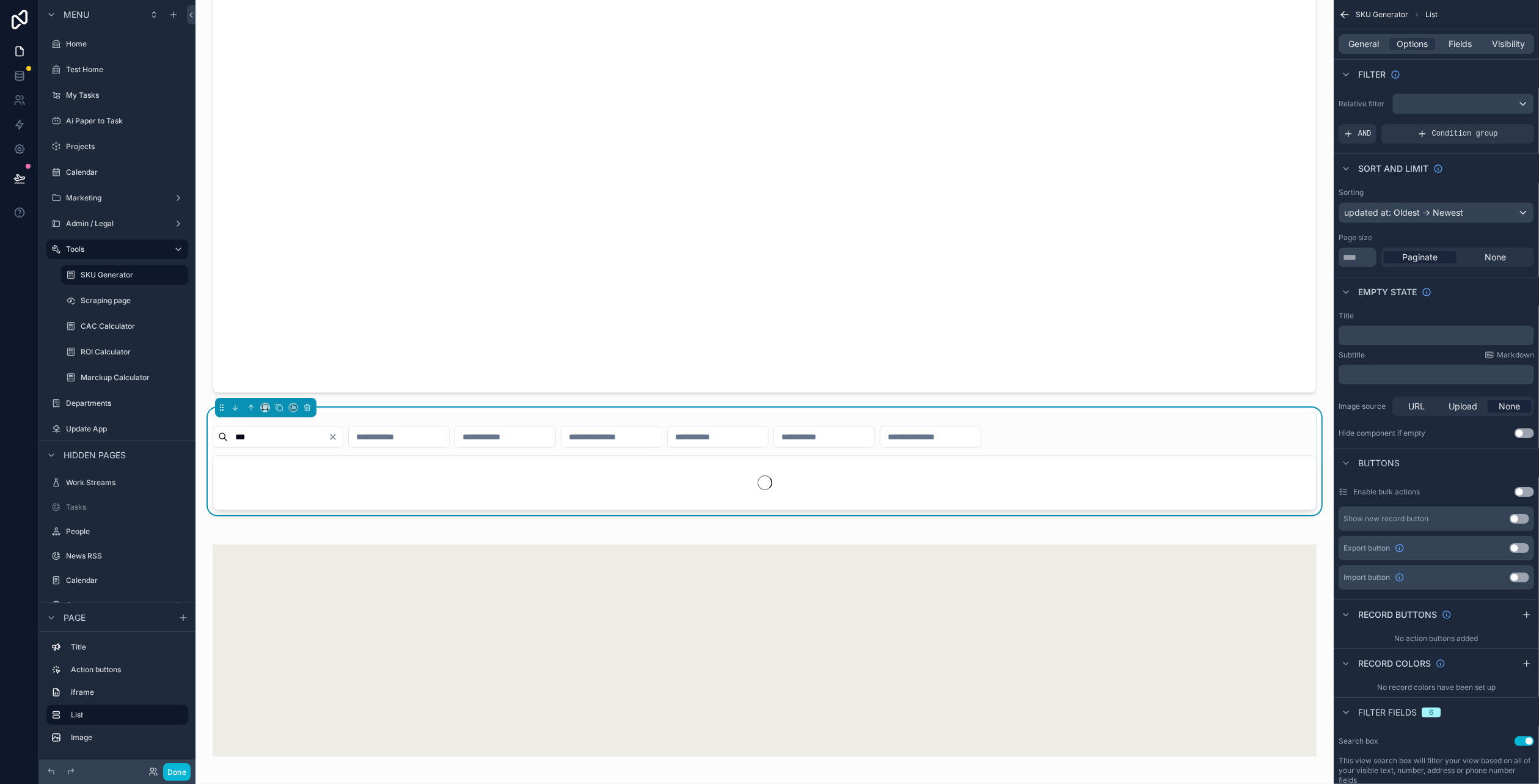
scroll to position [550, 0]
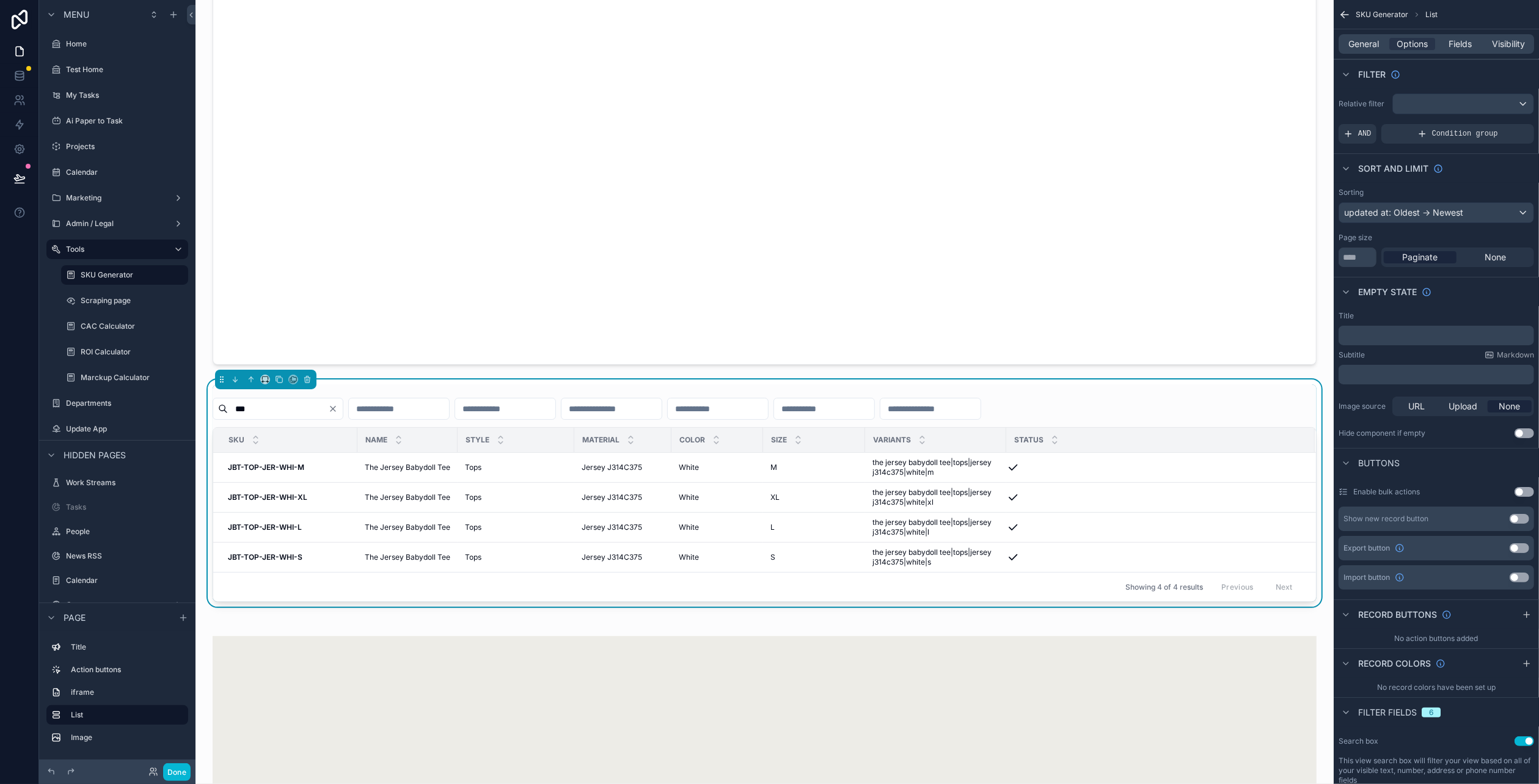
type input "***"
click at [338, 408] on icon "Clear" at bounding box center [333, 408] width 10 height 10
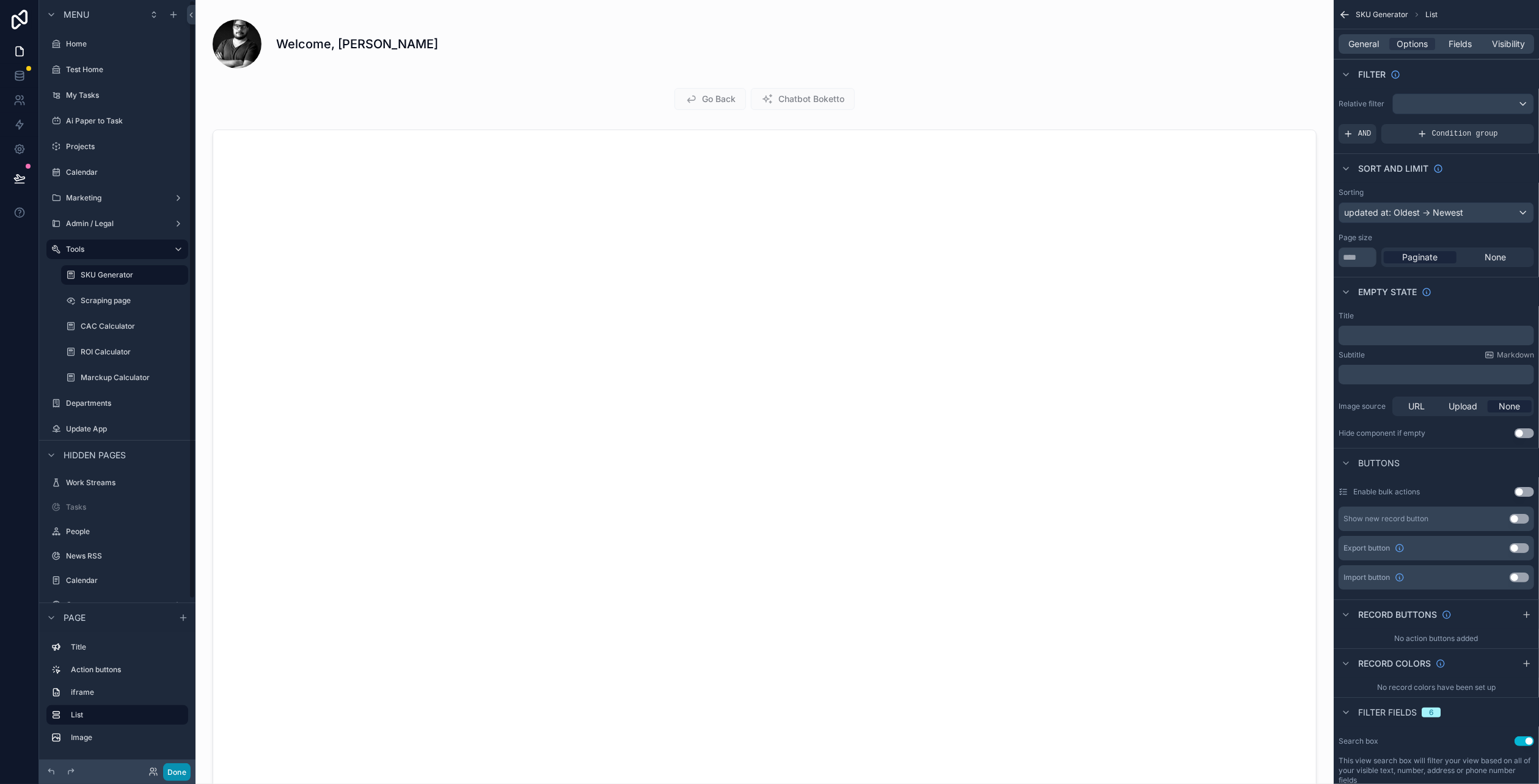
click at [172, 767] on button "Done" at bounding box center [177, 771] width 27 height 17
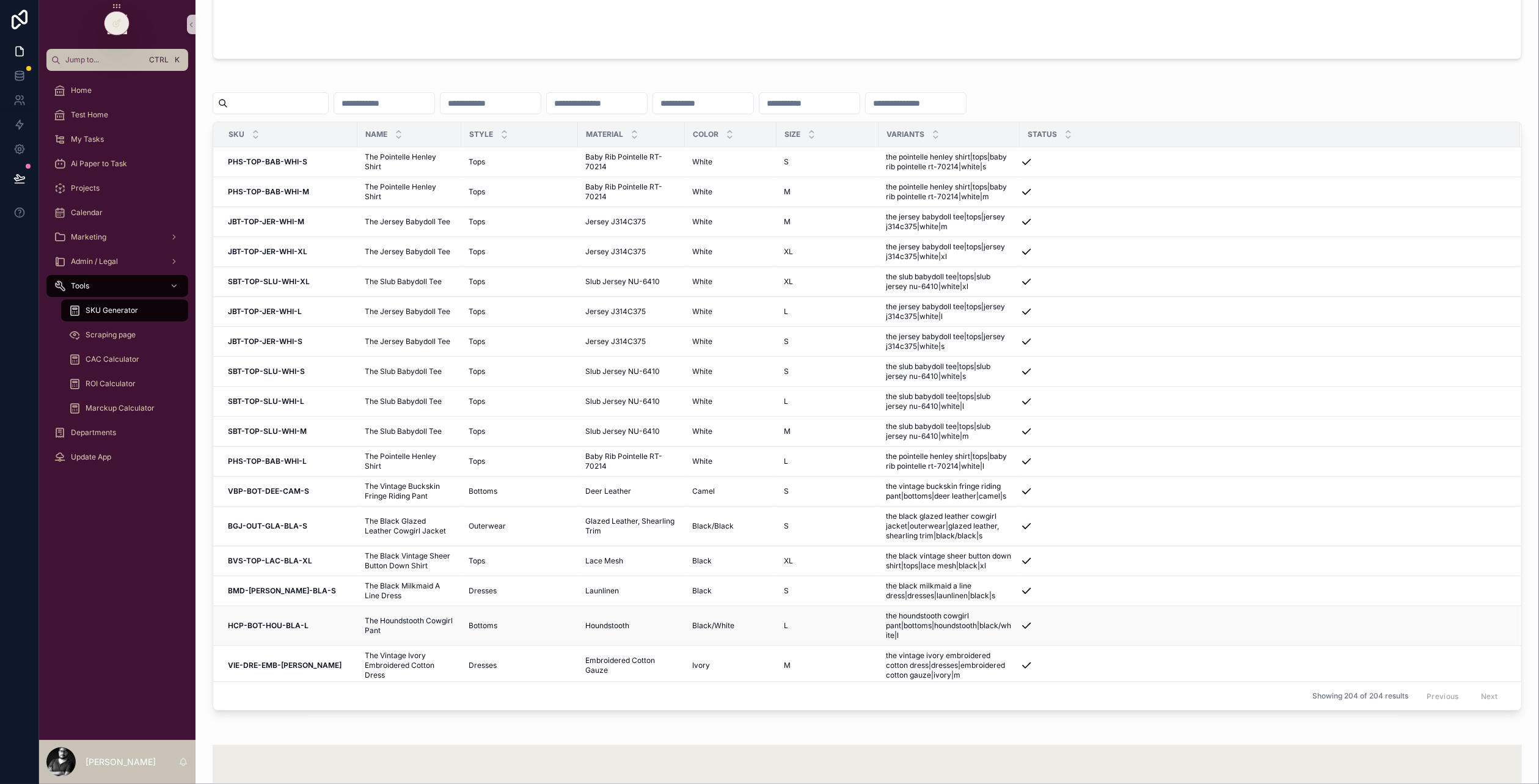
scroll to position [855, 0]
click at [1463, 691] on div "Previous Next" at bounding box center [1462, 695] width 88 height 19
click at [1473, 697] on div "Previous Next" at bounding box center [1462, 695] width 88 height 19
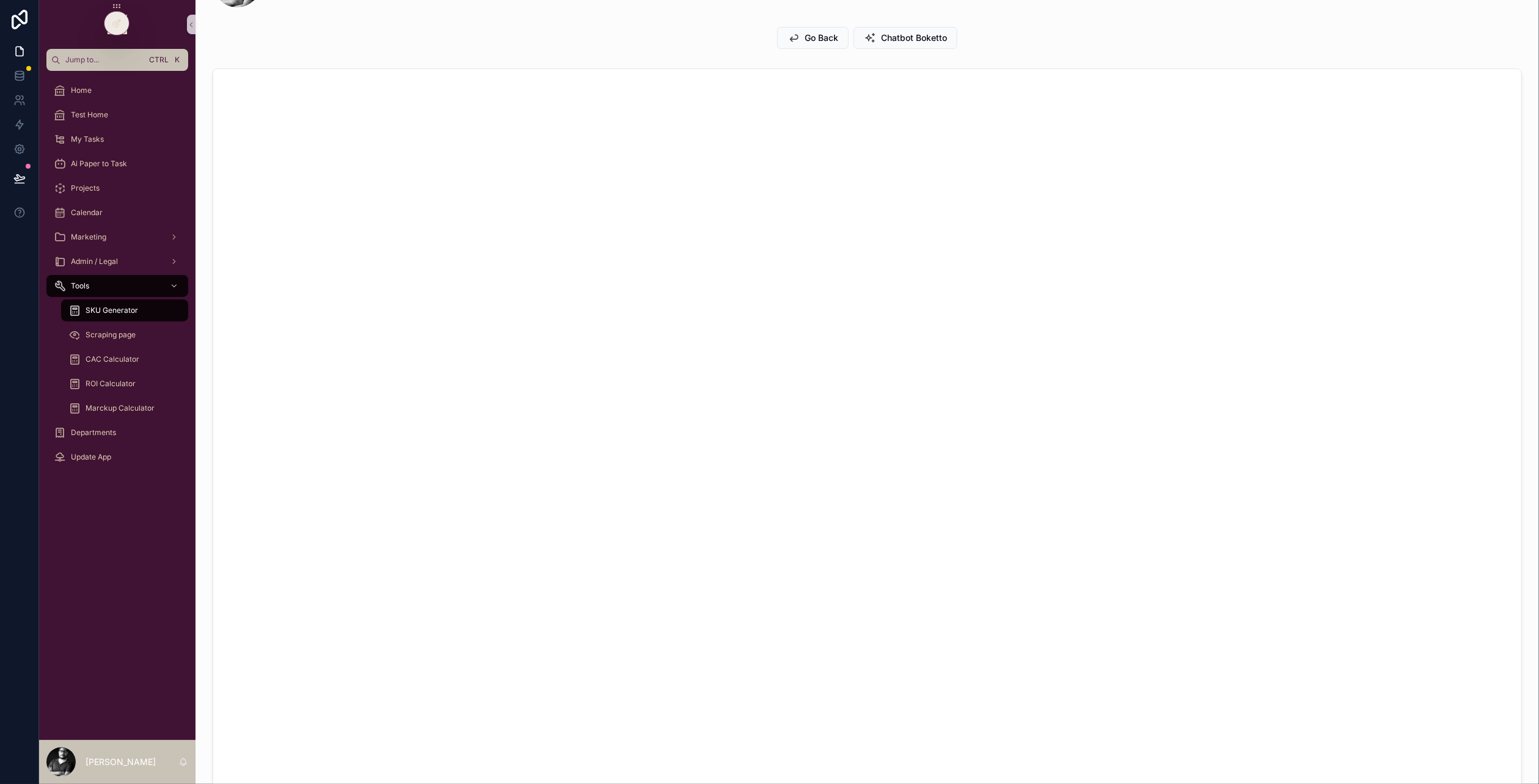
scroll to position [0, 0]
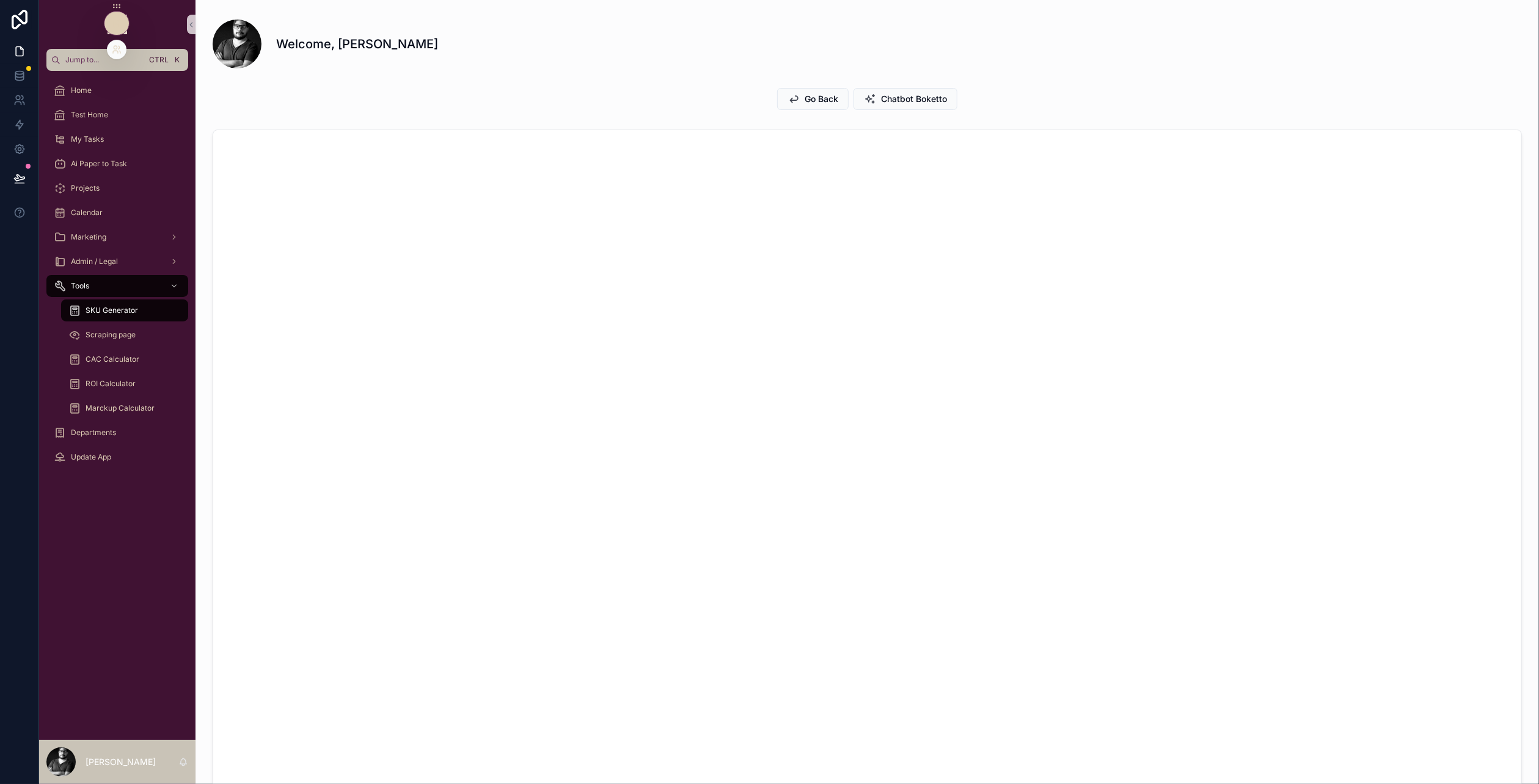
click at [116, 26] on icon at bounding box center [115, 23] width 5 height 5
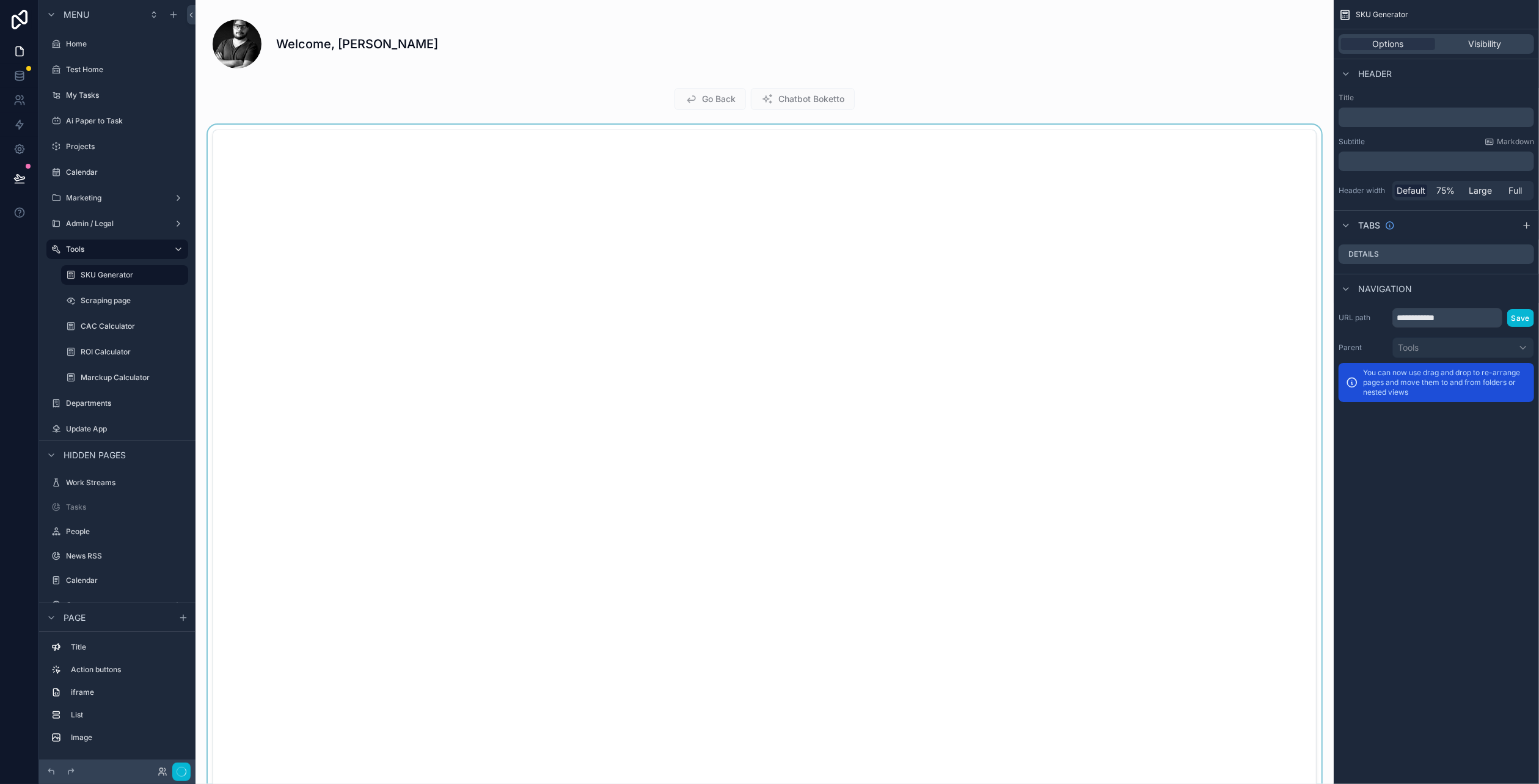
click at [613, 355] on div "scrollable content" at bounding box center [764, 522] width 1119 height 795
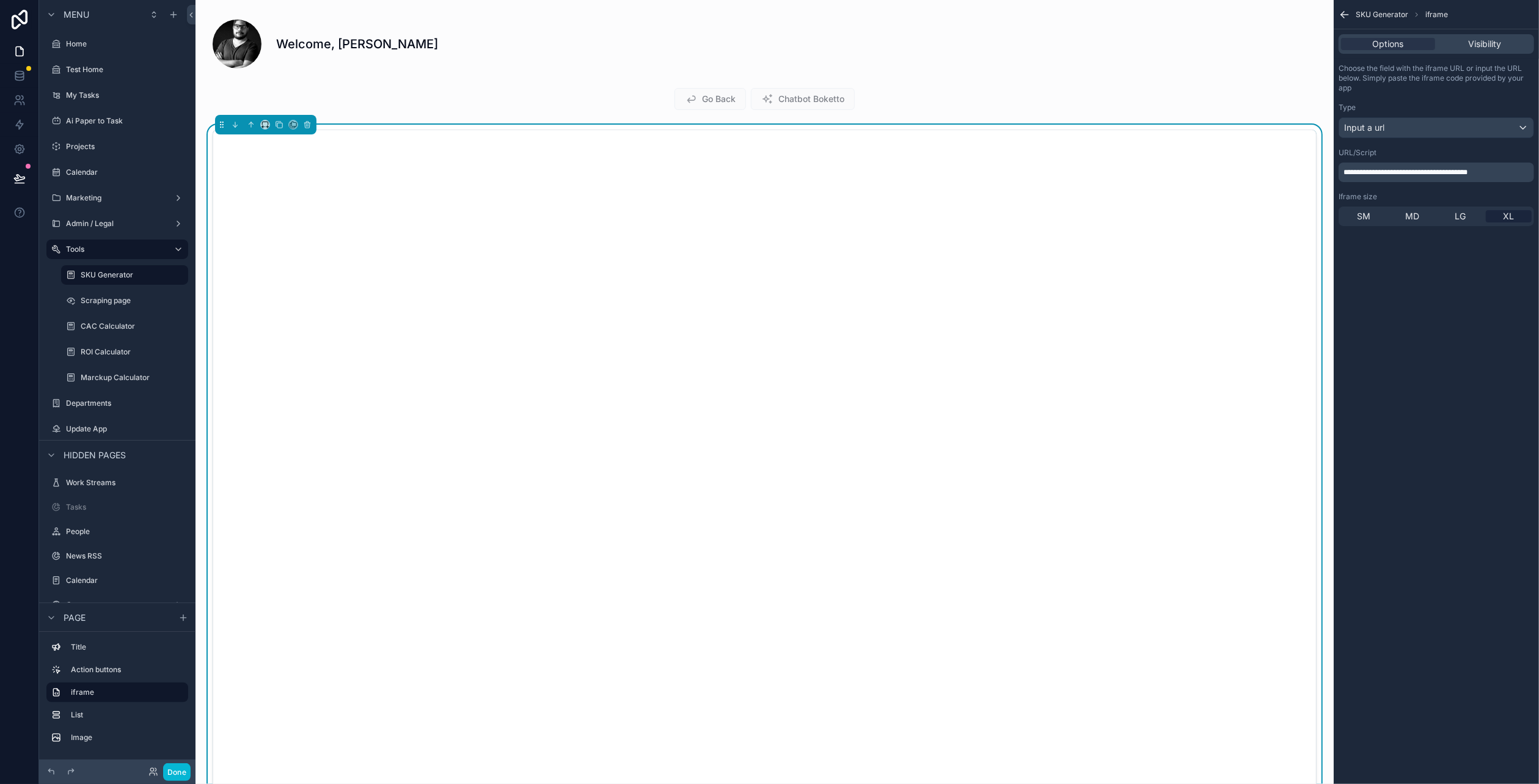
click at [1441, 170] on span "**********" at bounding box center [1406, 172] width 124 height 8
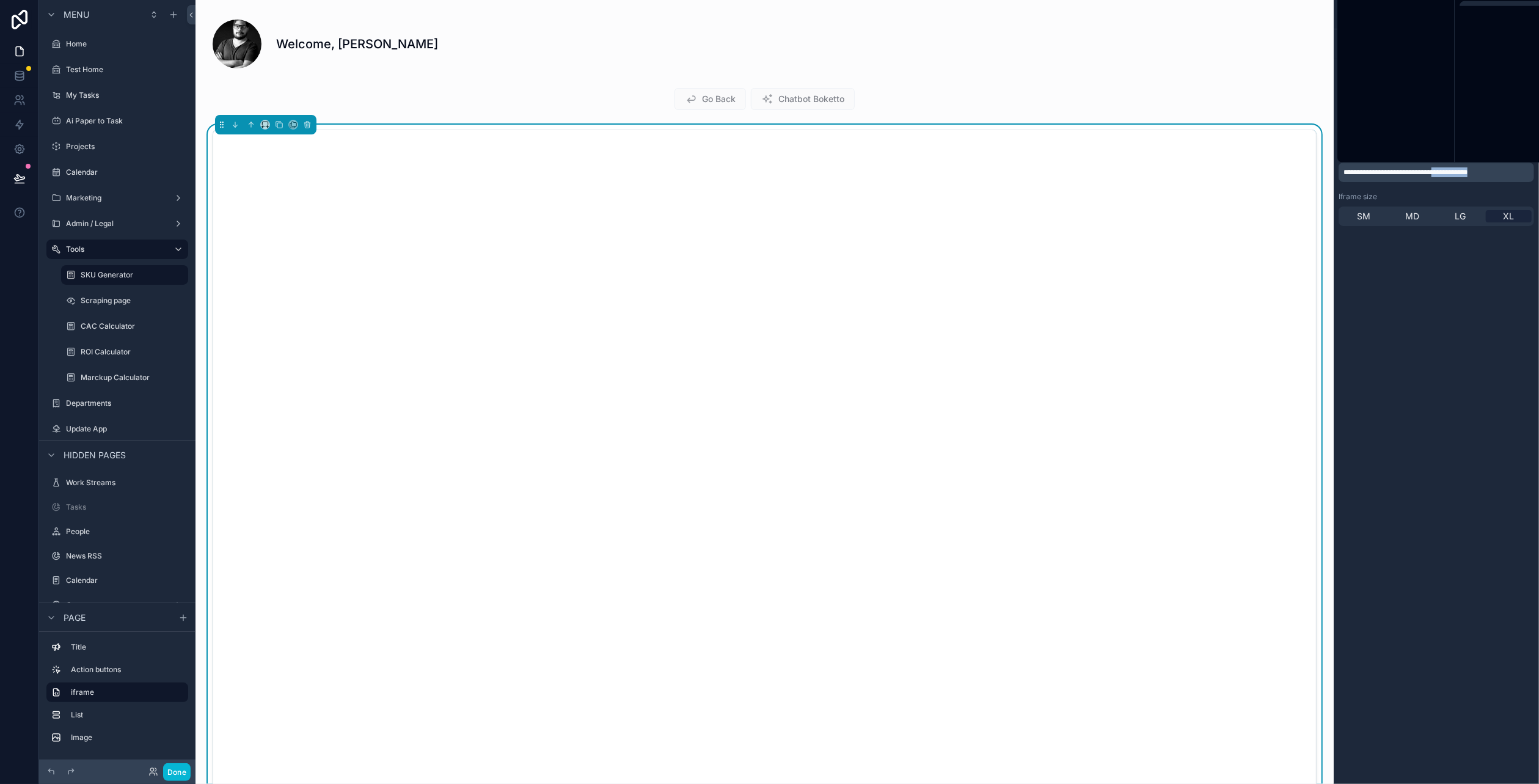
click at [1441, 170] on span "**********" at bounding box center [1406, 172] width 124 height 8
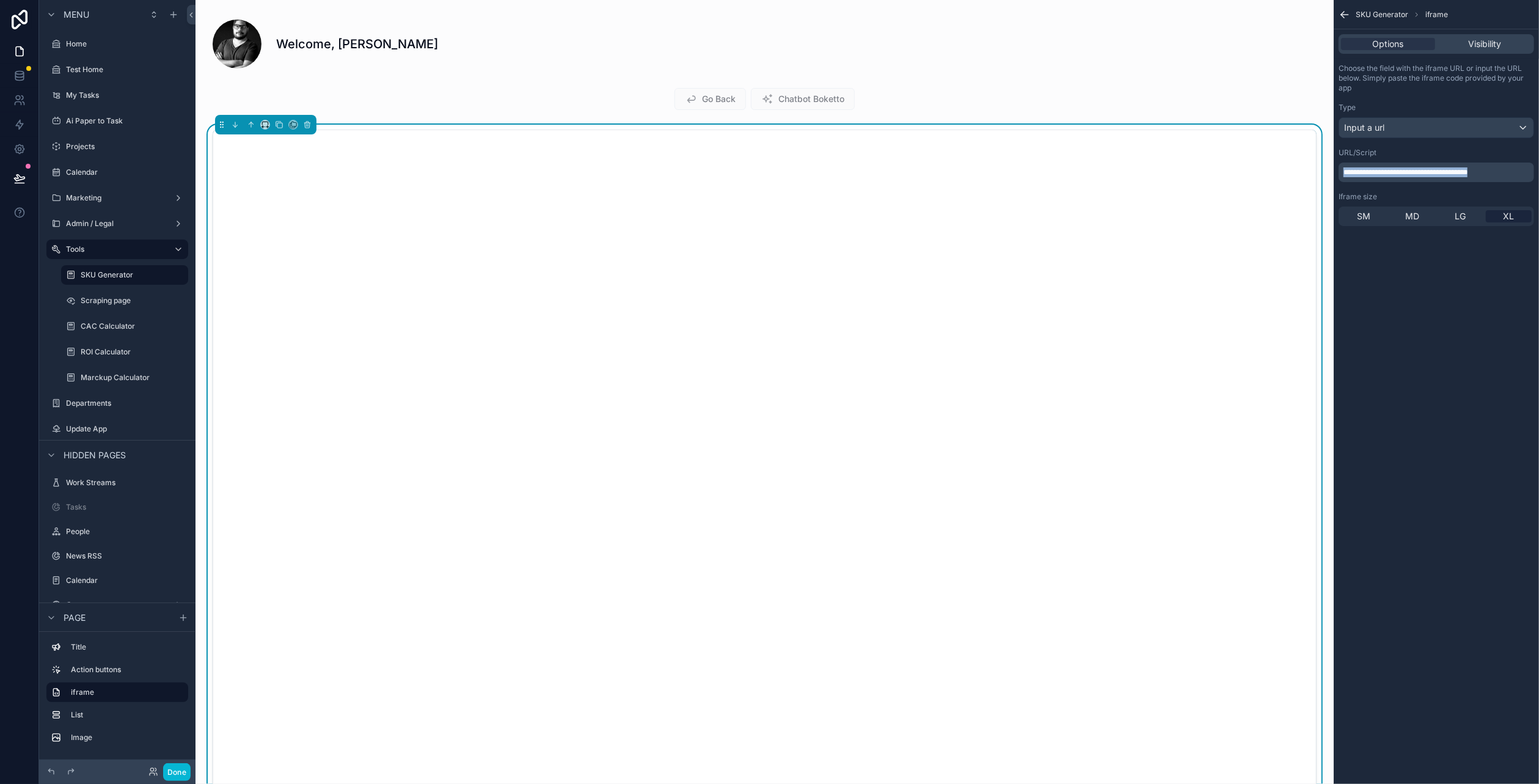
click at [1441, 170] on span "**********" at bounding box center [1406, 172] width 124 height 8
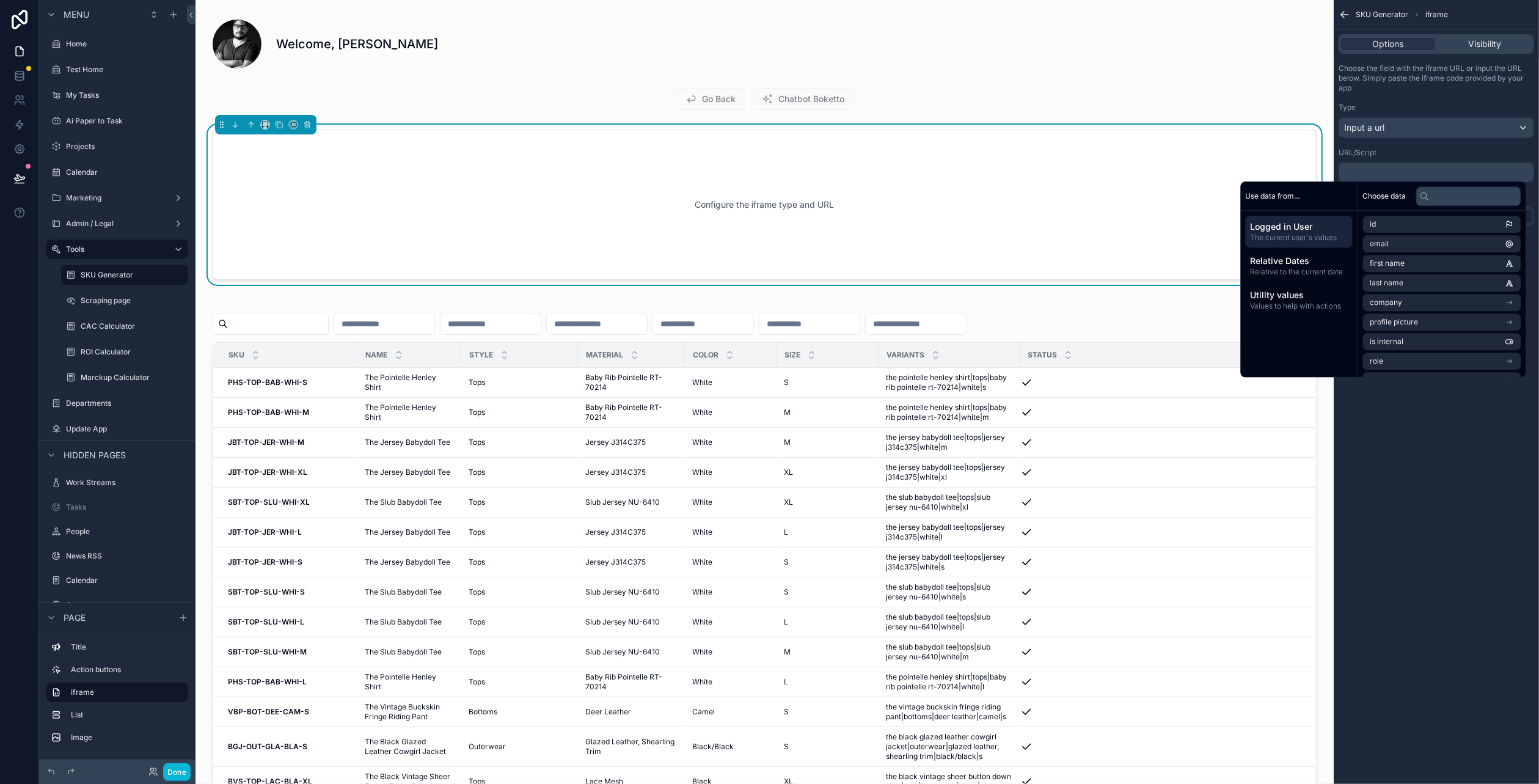
click at [1463, 445] on div "SKU Generator iframe Options Visibility Choose the field with the iframe URL or…" at bounding box center [1436, 392] width 205 height 784
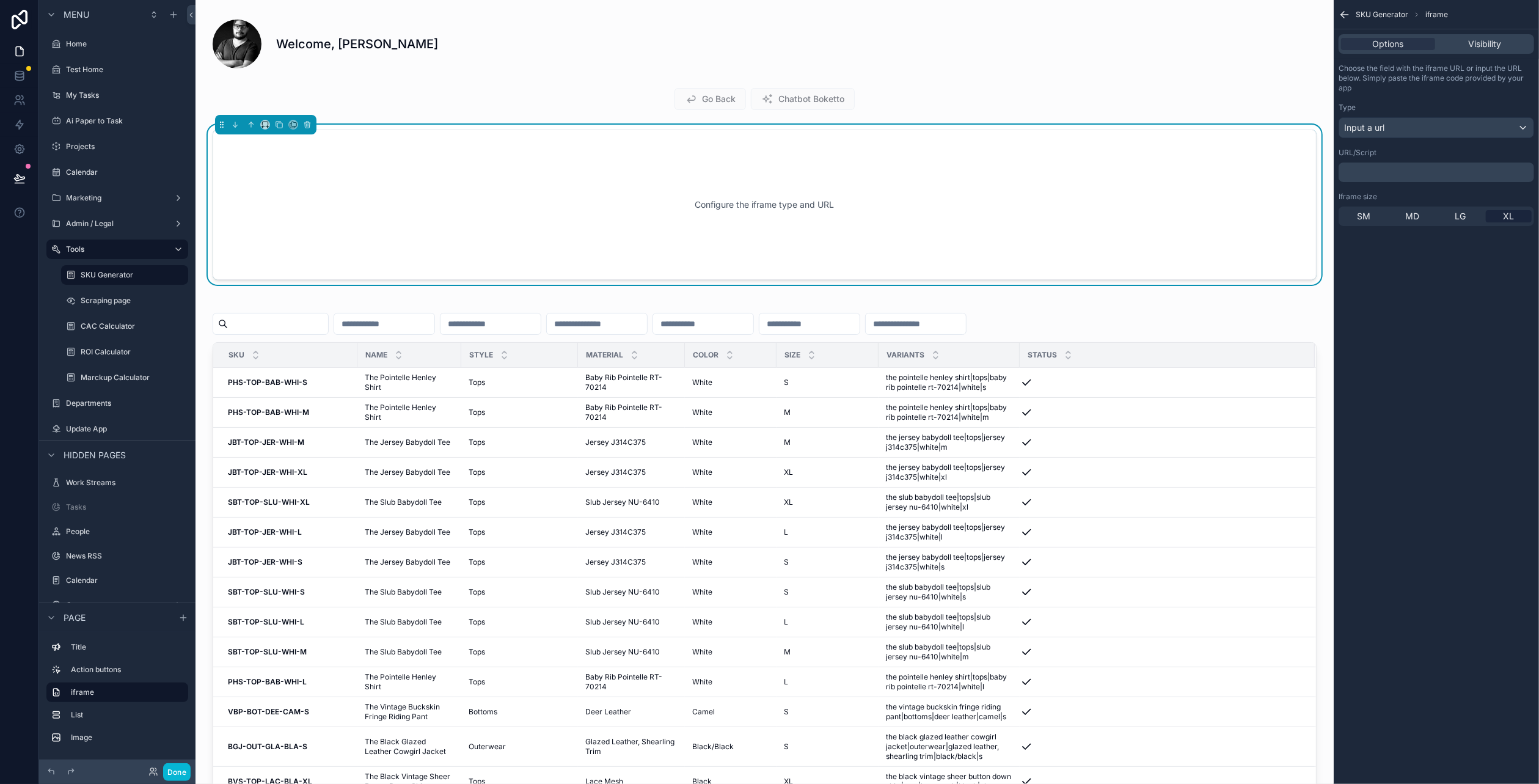
click at [1402, 156] on div "URL/Script" at bounding box center [1436, 153] width 196 height 10
click at [1401, 172] on p "﻿" at bounding box center [1438, 172] width 188 height 10
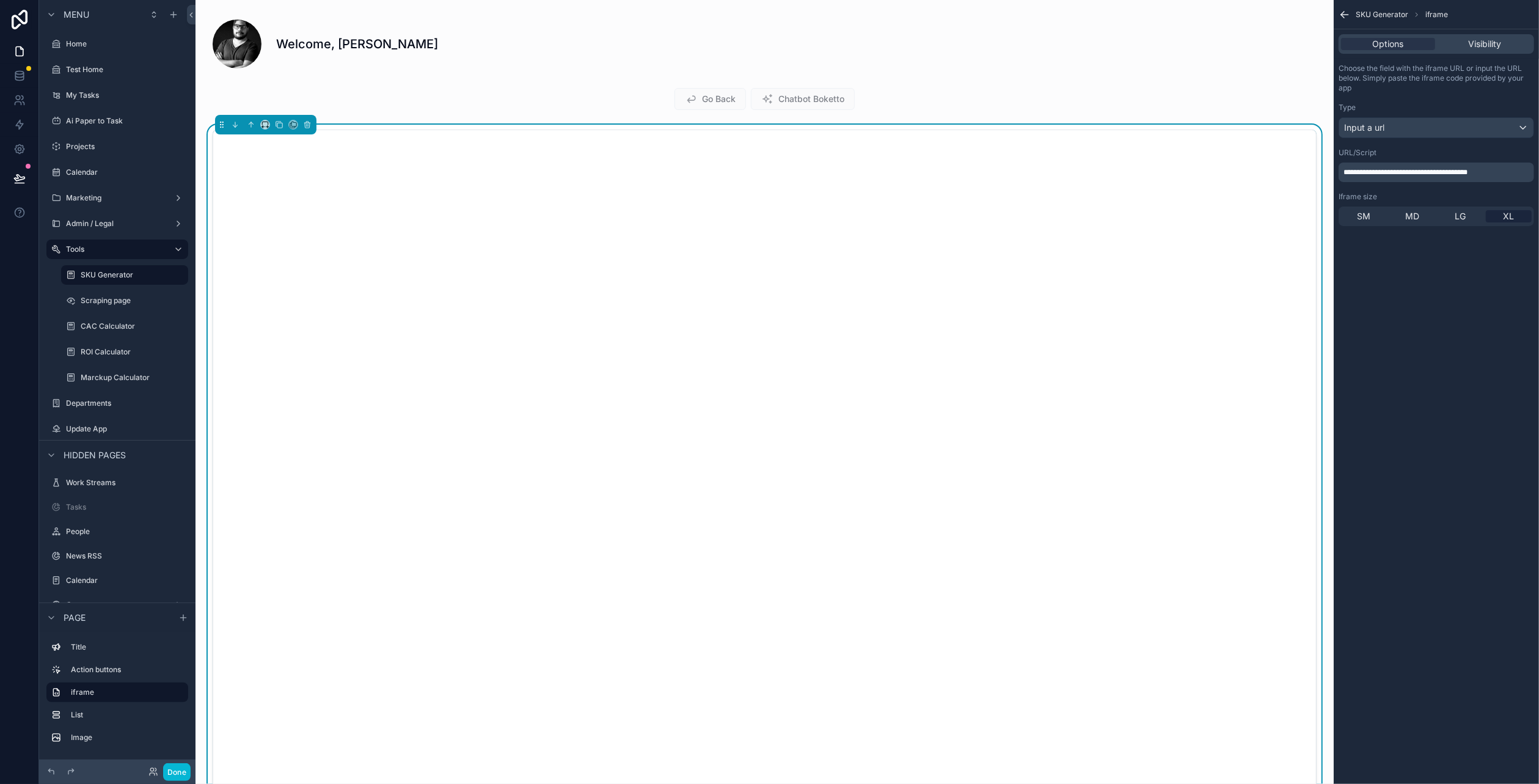
click at [1457, 512] on div "**********" at bounding box center [1436, 392] width 205 height 784
click at [182, 761] on div "Done" at bounding box center [117, 771] width 157 height 24
click at [173, 773] on button "Done" at bounding box center [177, 771] width 27 height 17
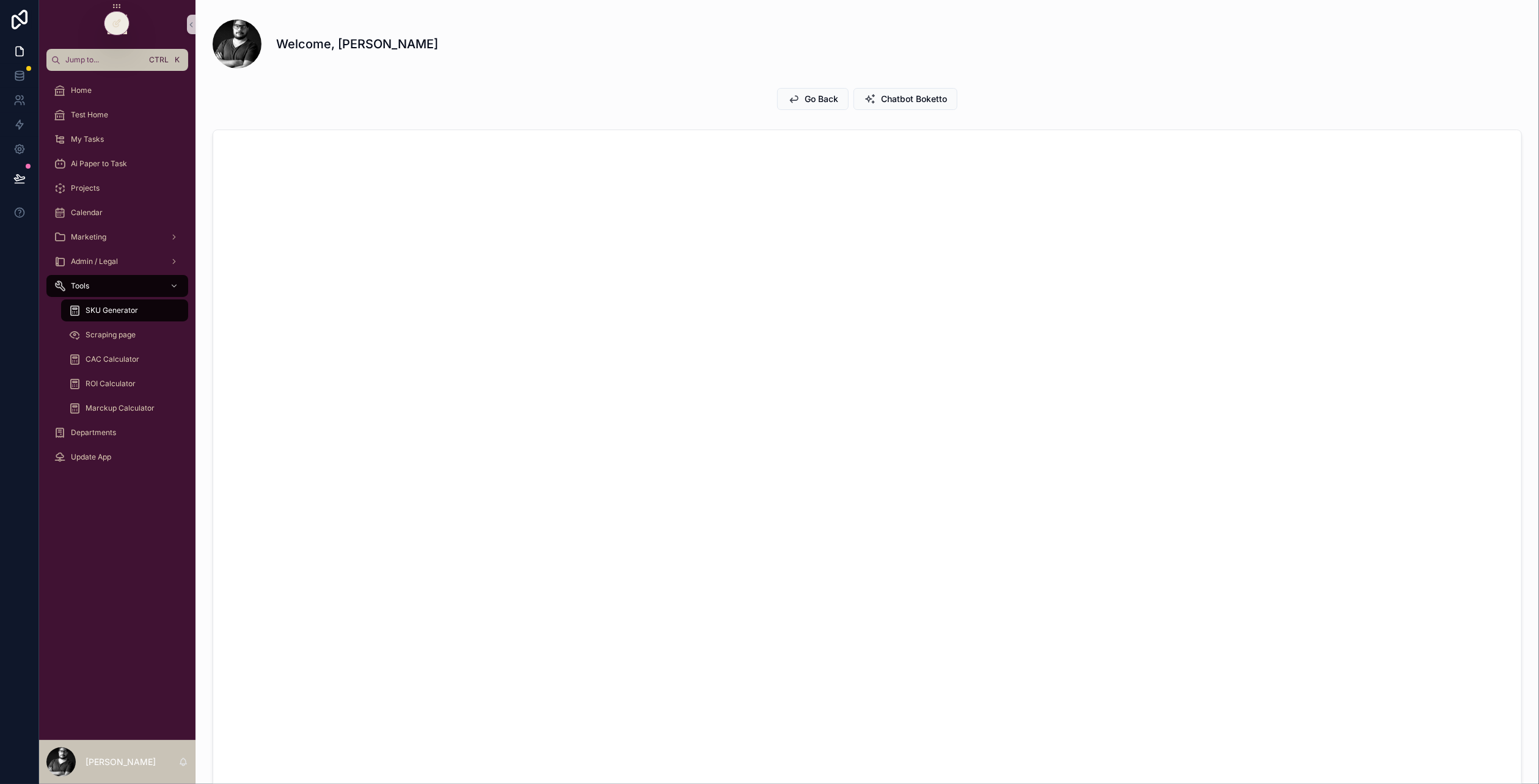
click at [507, 106] on div "Go Back Chatbot Boketto" at bounding box center [867, 98] width 1310 height 22
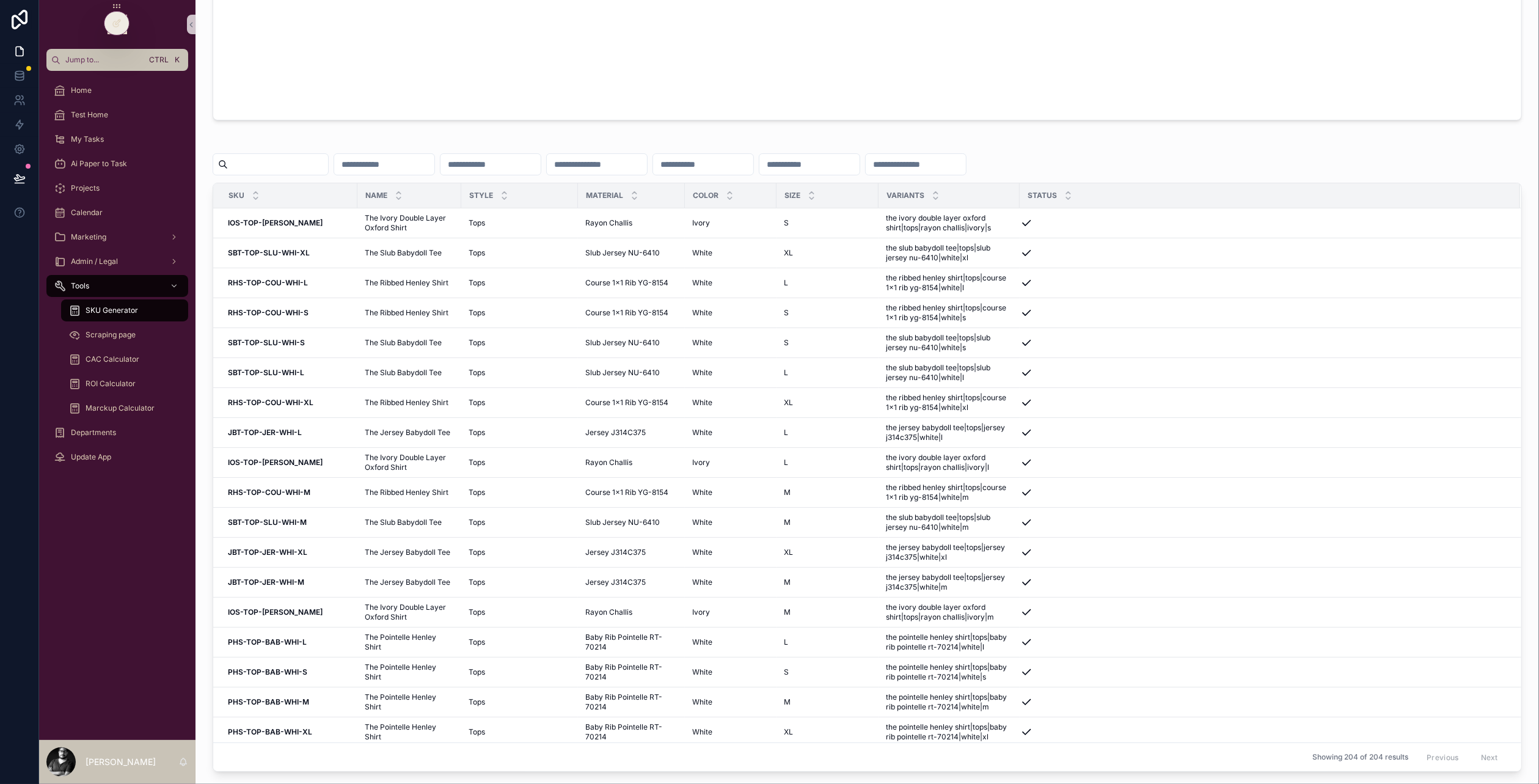
click at [293, 168] on input "scrollable content" at bounding box center [278, 164] width 101 height 17
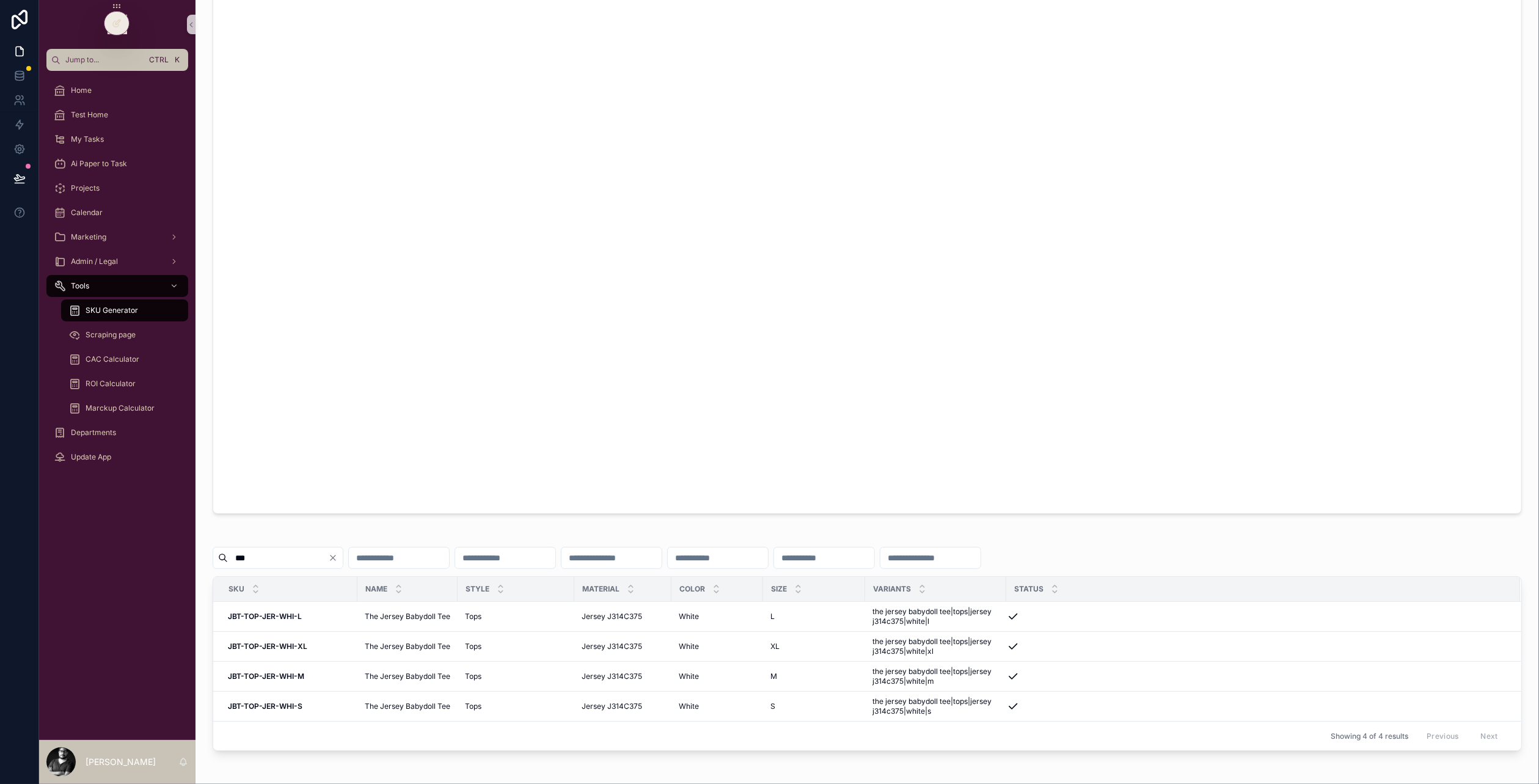
scroll to position [400, 0]
drag, startPoint x: 299, startPoint y: 559, endPoint x: 287, endPoint y: 562, distance: 12.4
click at [287, 562] on input "***" at bounding box center [278, 558] width 101 height 17
type input "*"
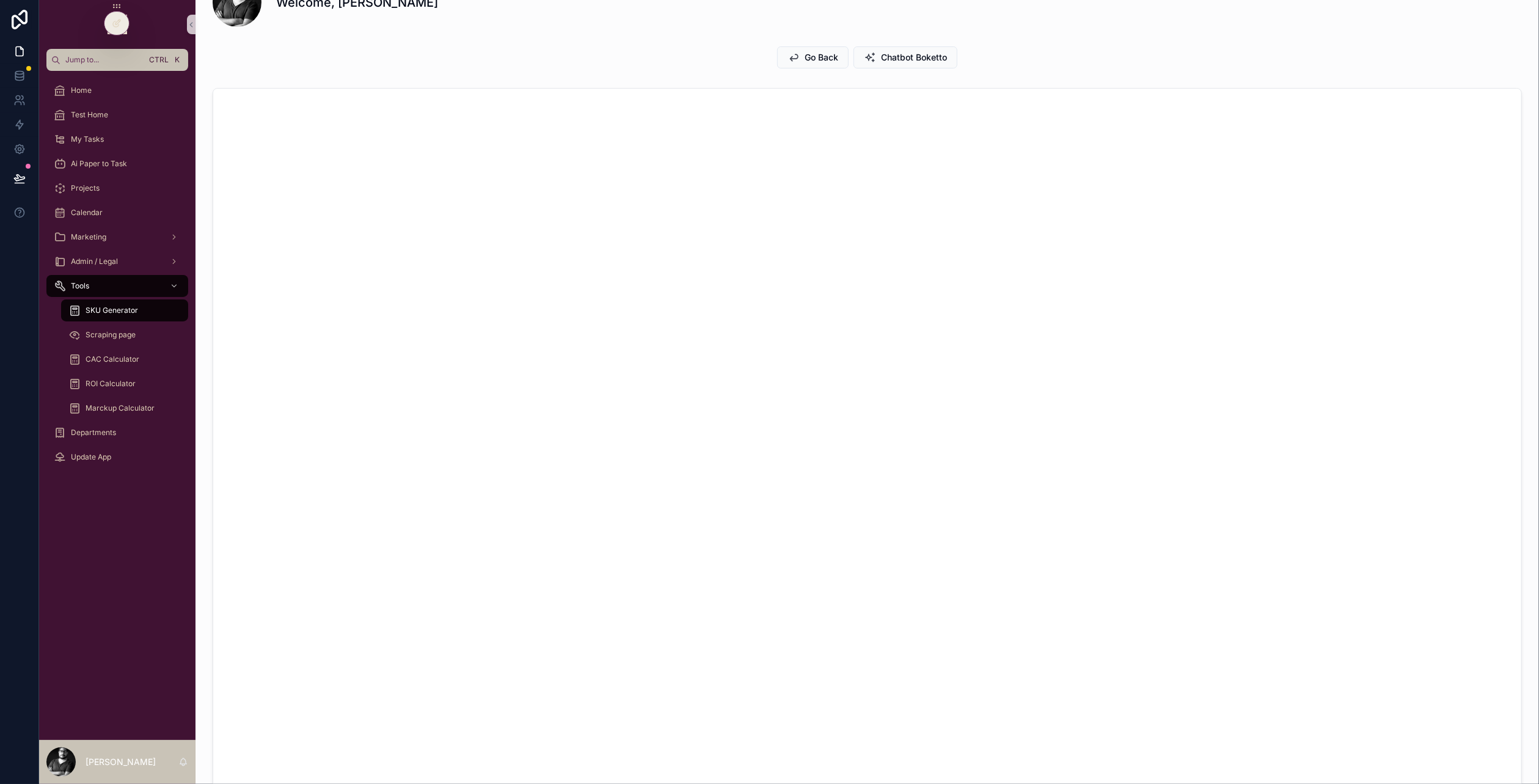
scroll to position [61, 0]
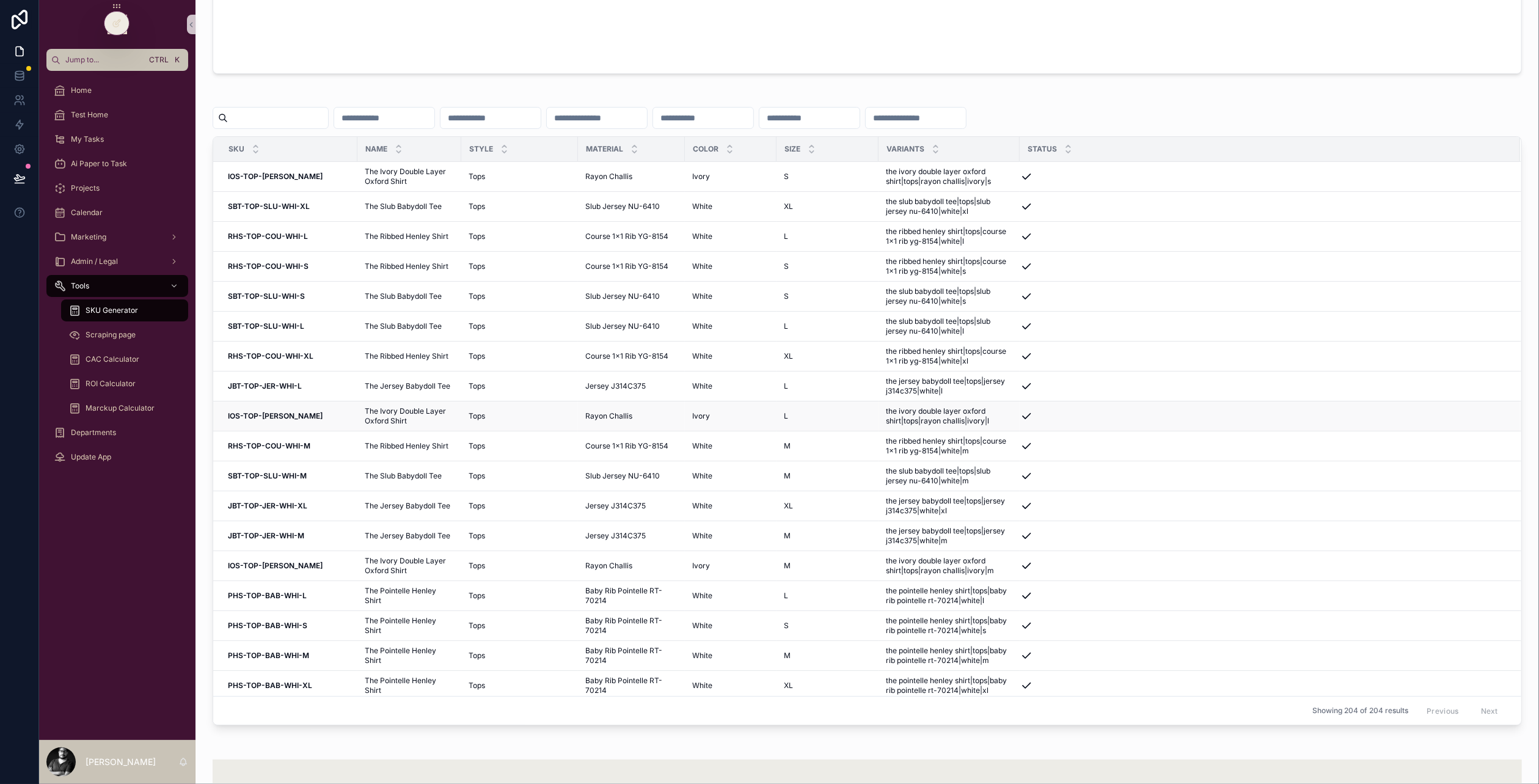
scroll to position [855, 0]
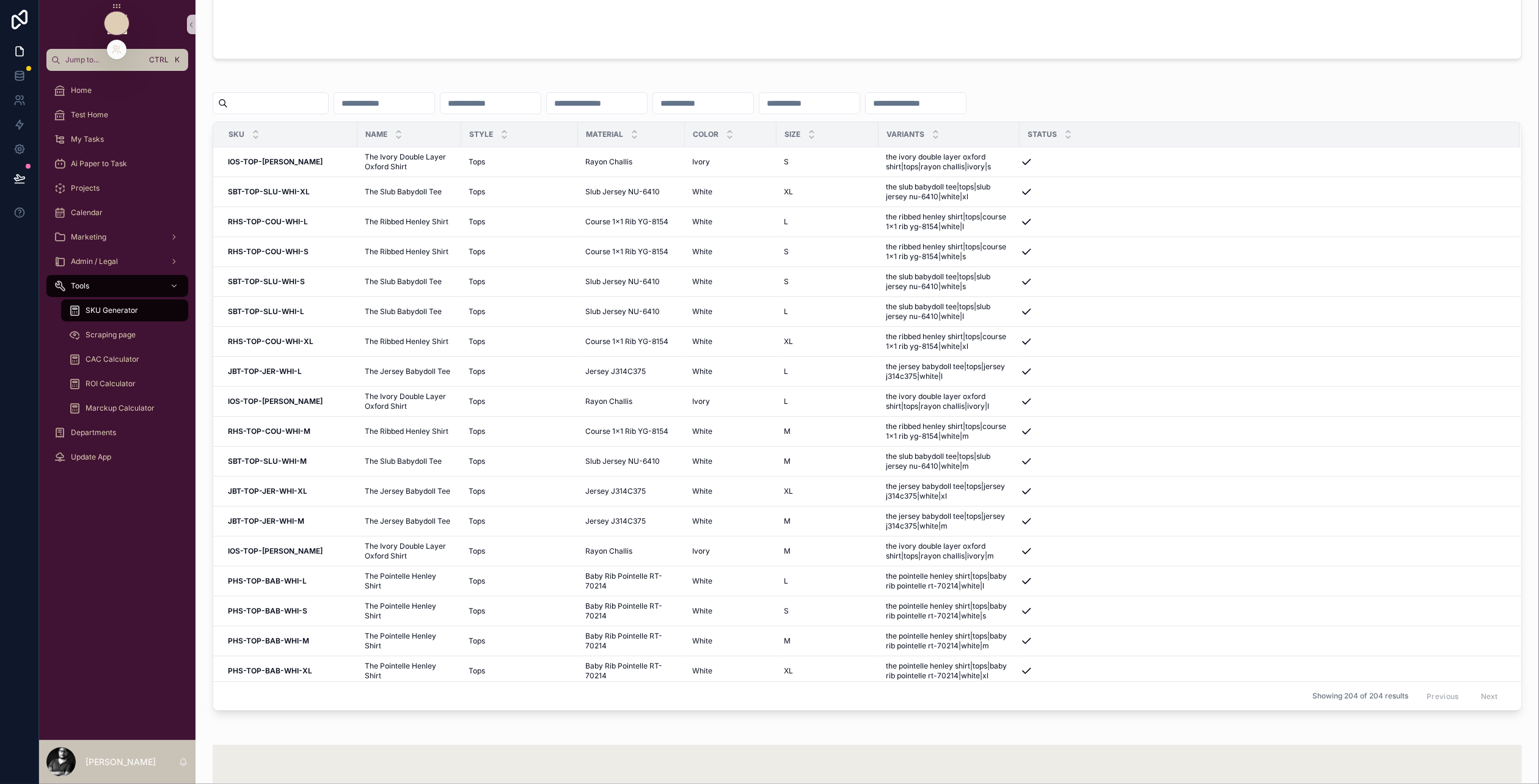
click at [123, 18] on div at bounding box center [116, 23] width 24 height 23
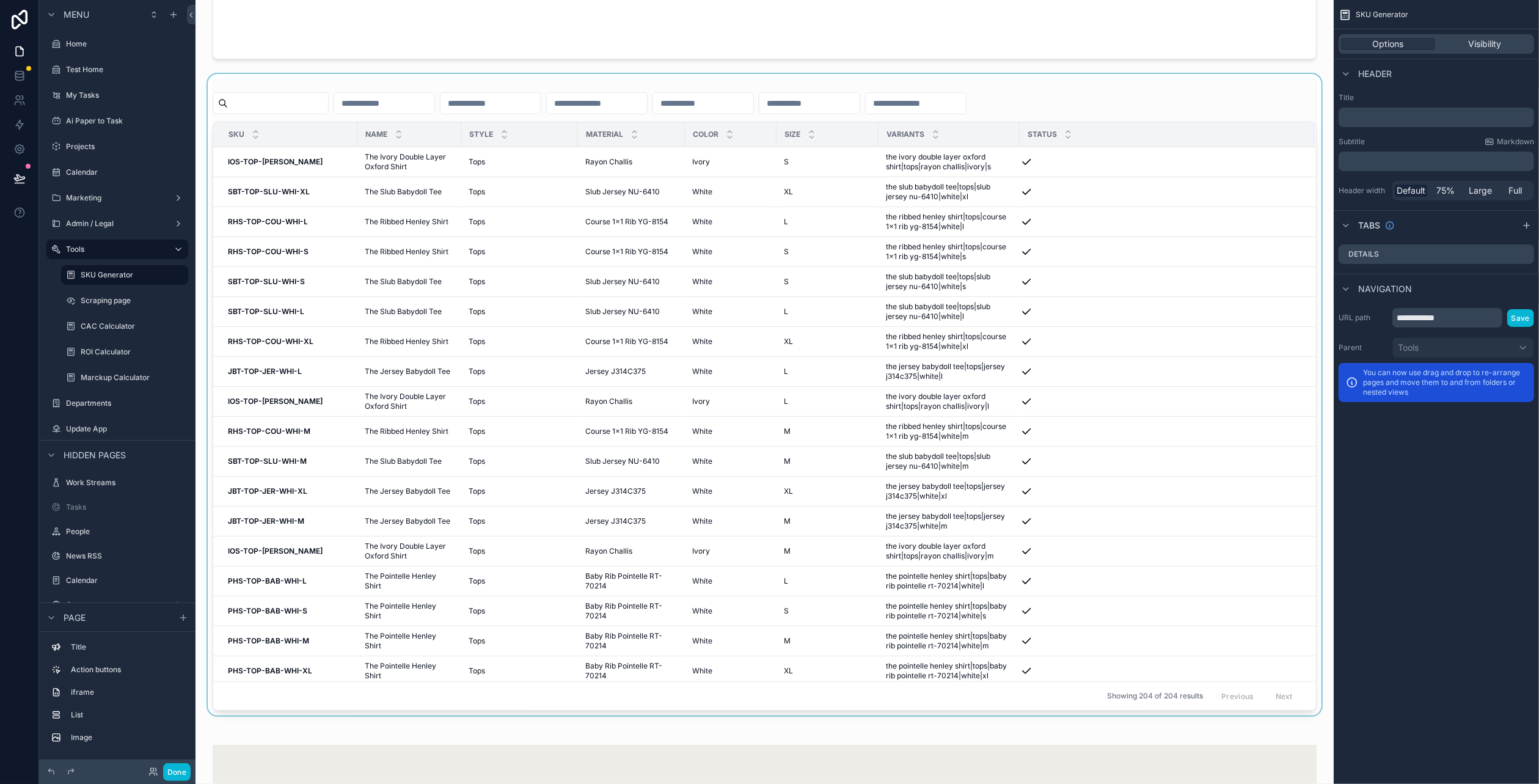
click at [1112, 165] on div "scrollable content" at bounding box center [764, 395] width 1119 height 641
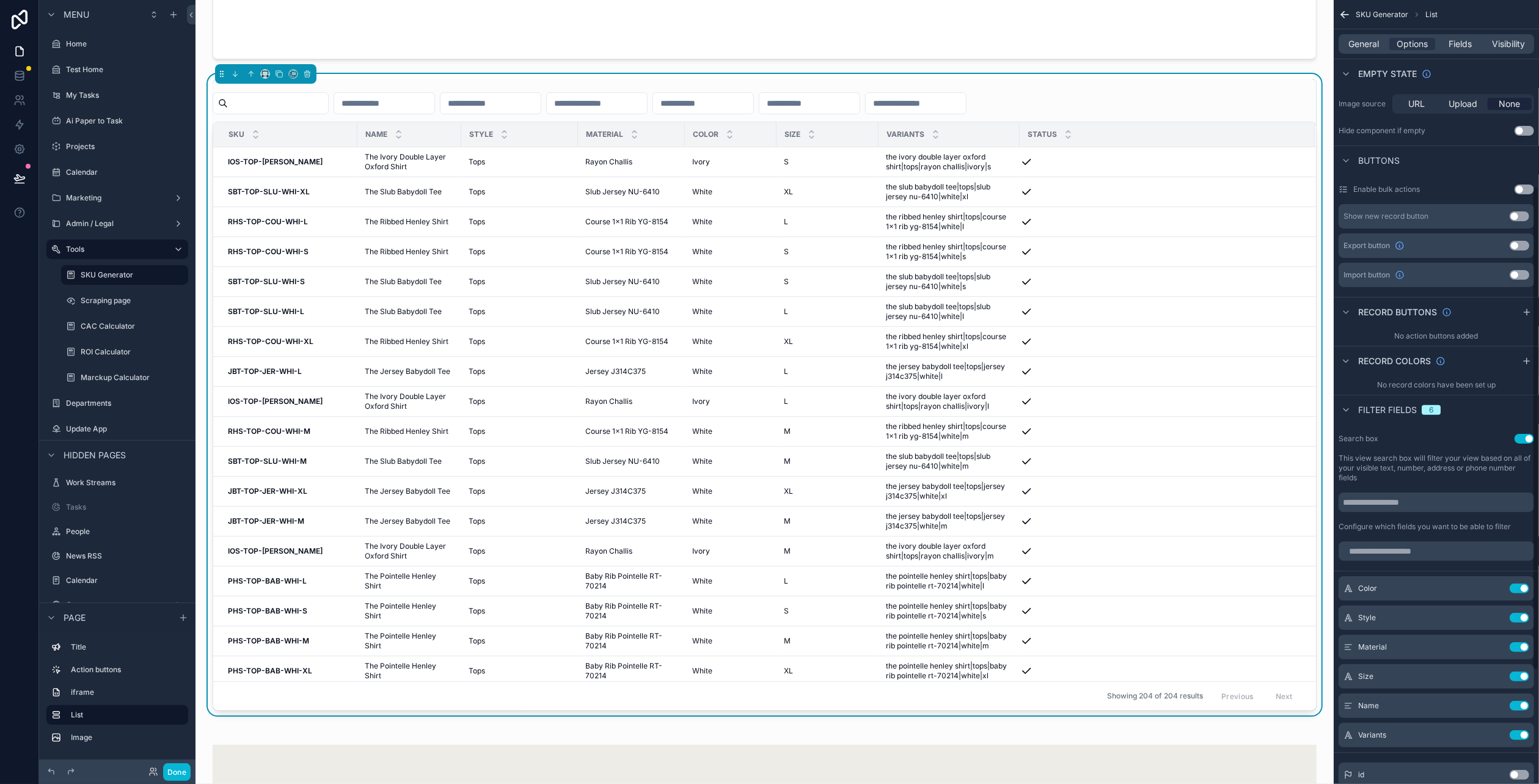
scroll to position [301, 0]
click at [1516, 246] on button "Use setting" at bounding box center [1520, 246] width 20 height 10
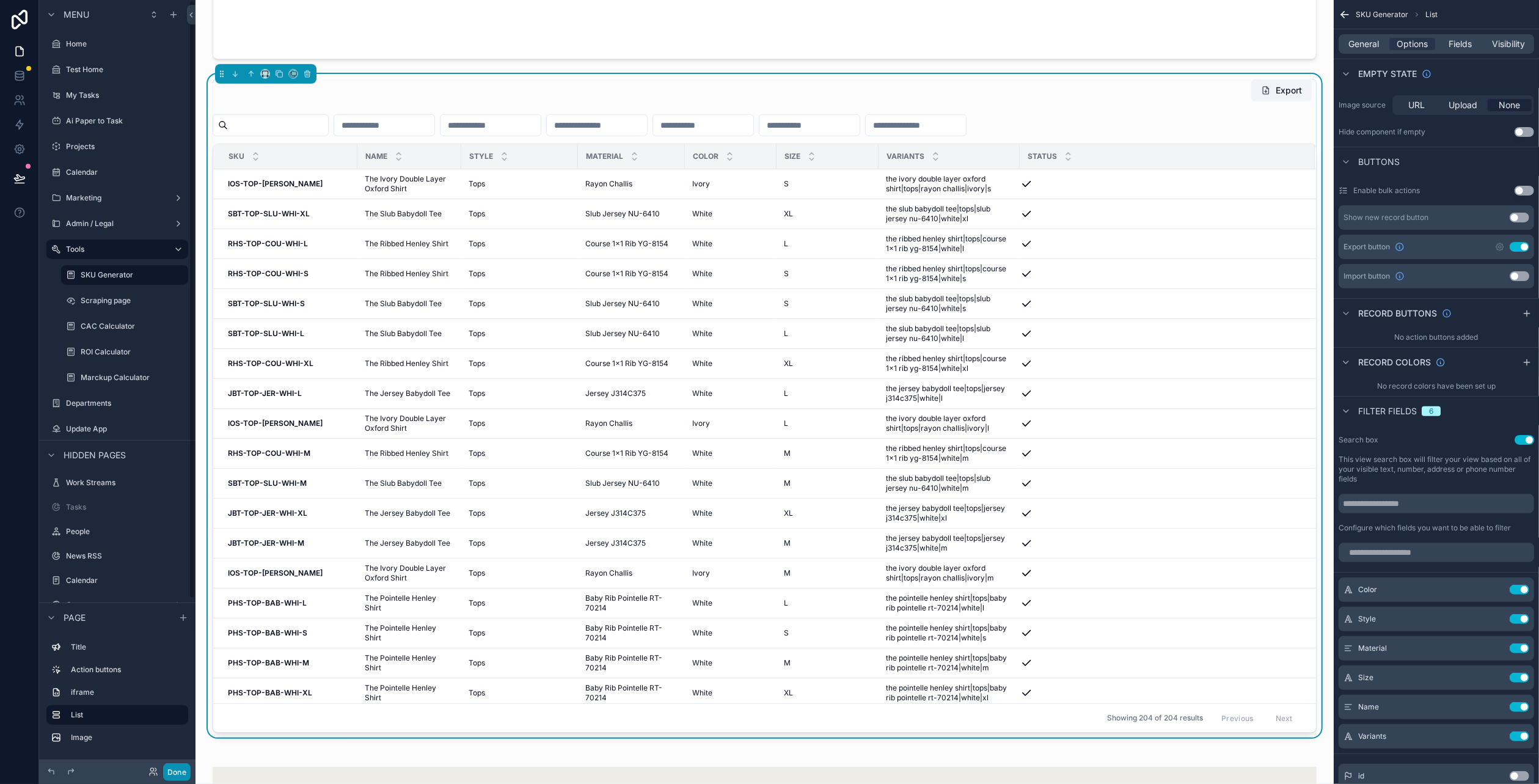
click at [175, 772] on button "Done" at bounding box center [177, 771] width 27 height 17
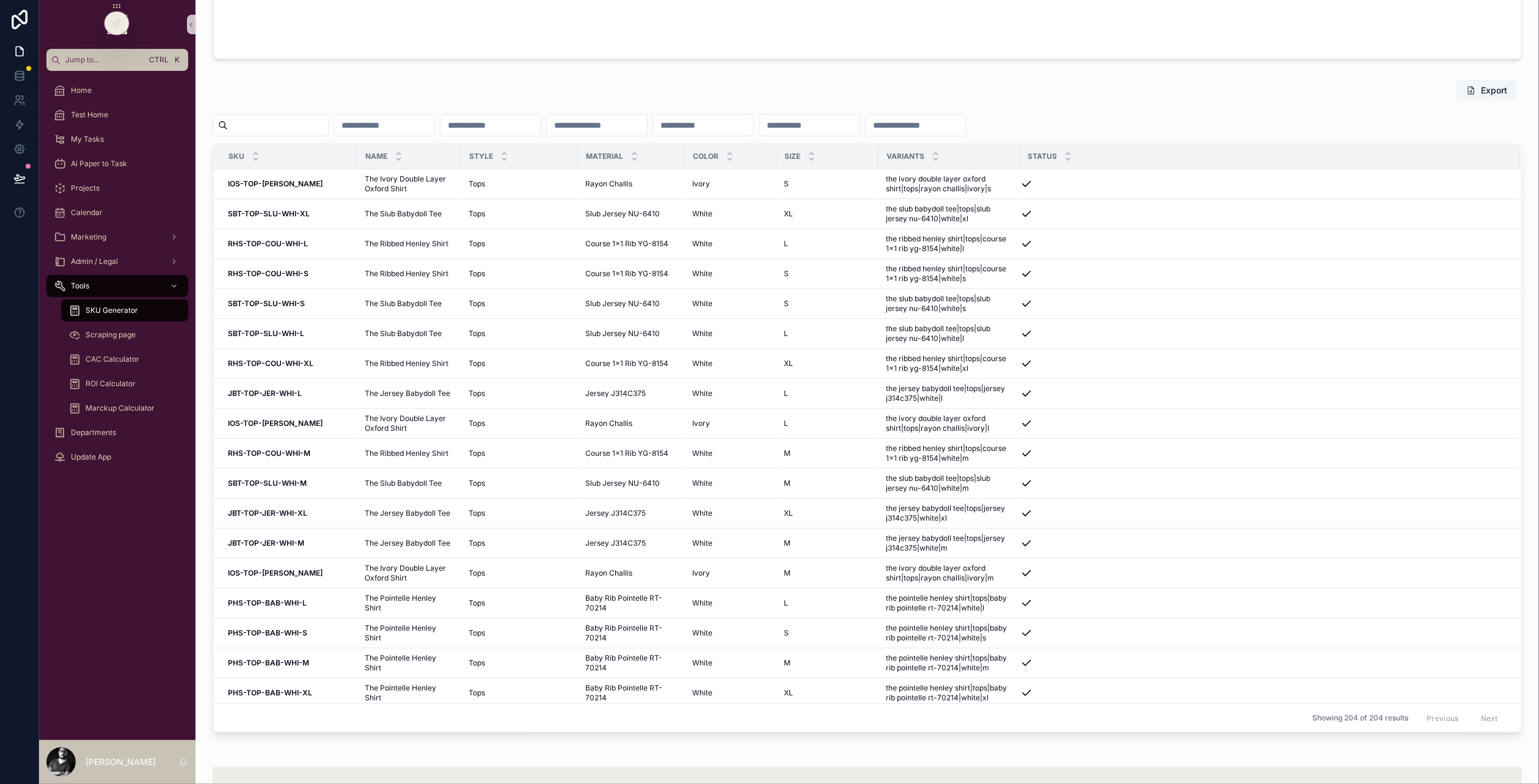
click at [1468, 88] on button "Export" at bounding box center [1487, 90] width 61 height 22
click at [542, 65] on div "Welcome, Lucas Go Back Chatbot Boketto Export SKU Name Style Material Color Siz…" at bounding box center [867, 130] width 1344 height 1971
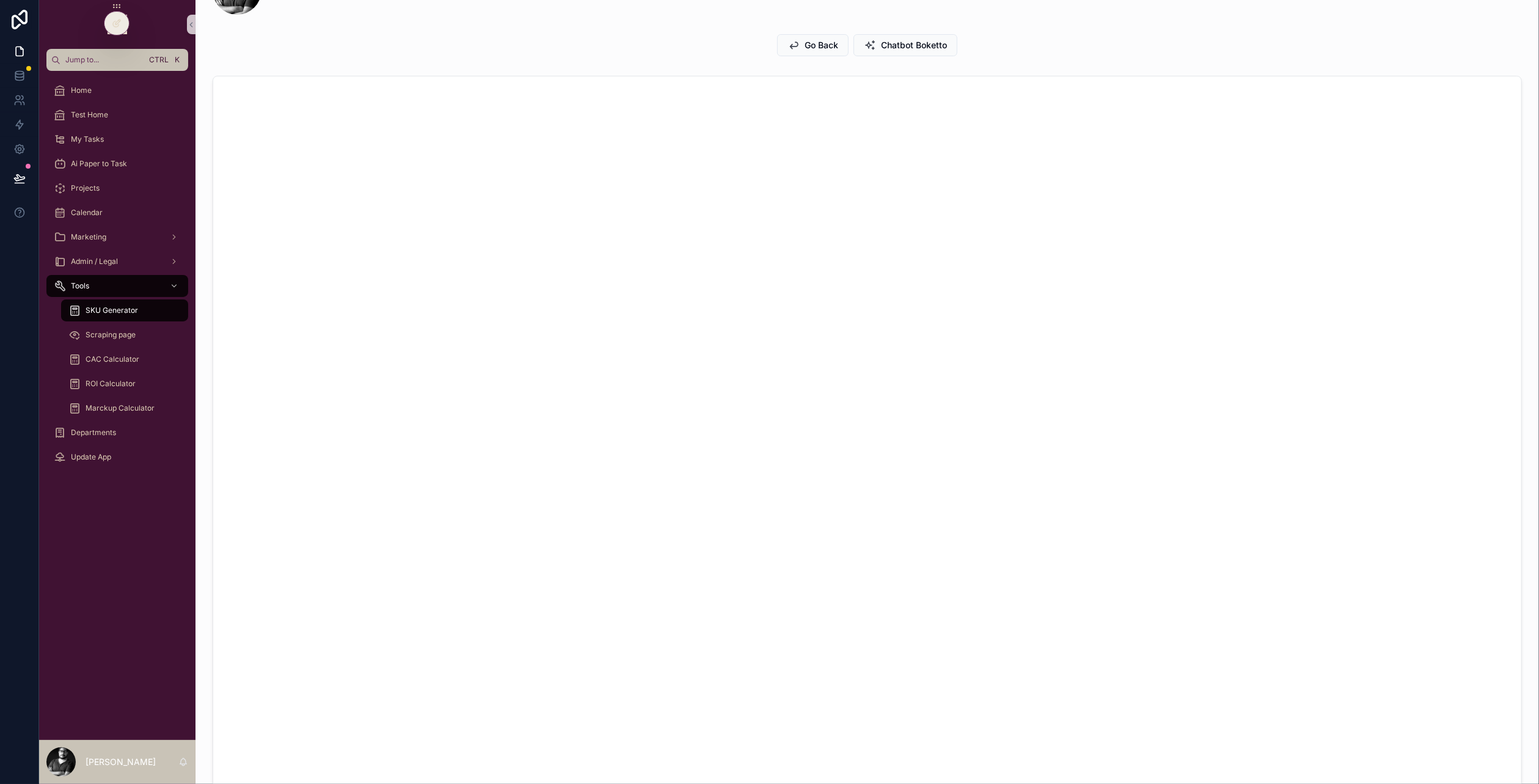
scroll to position [0, 0]
